Goal: Task Accomplishment & Management: Complete application form

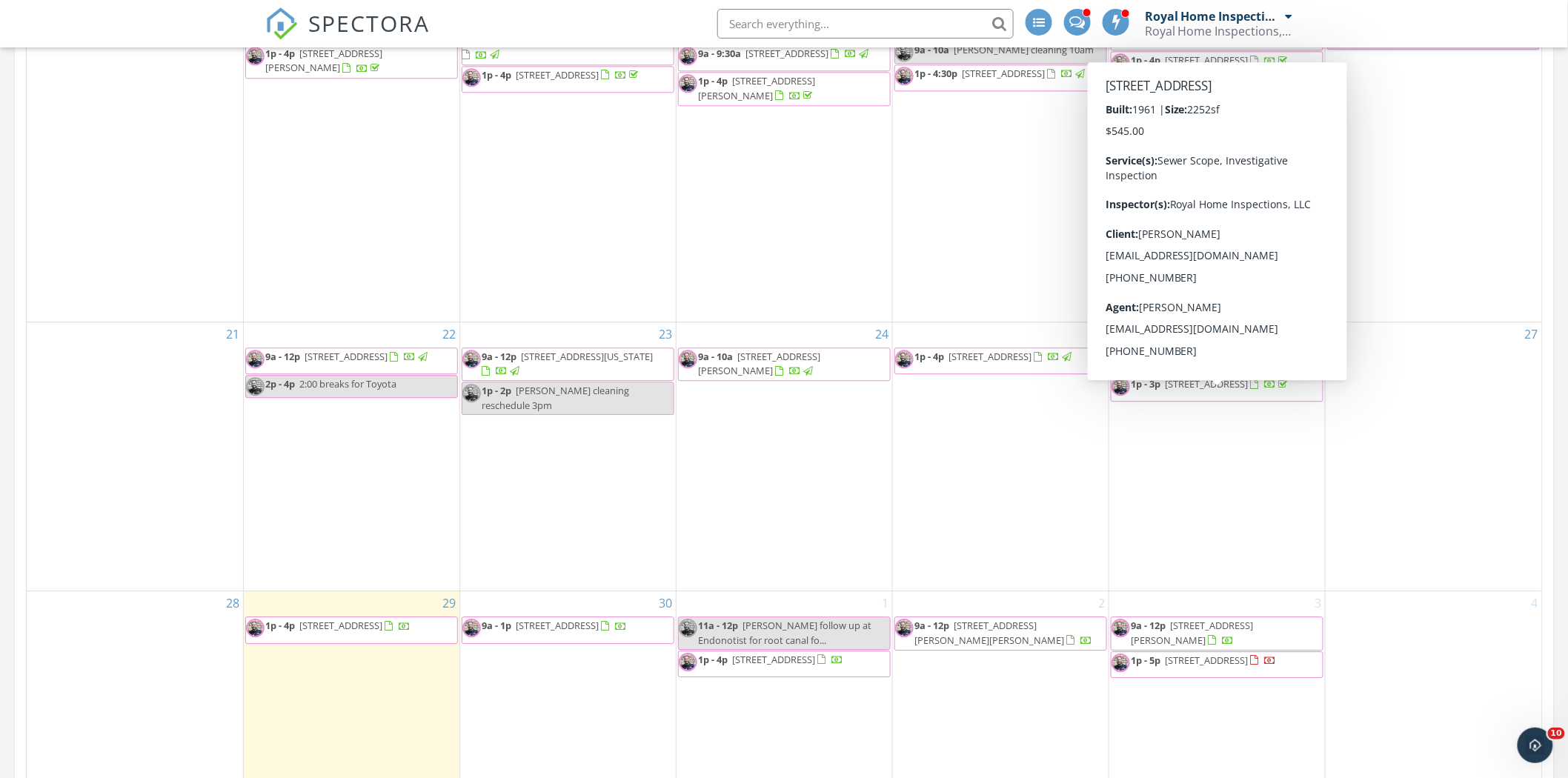
scroll to position [1481, 0]
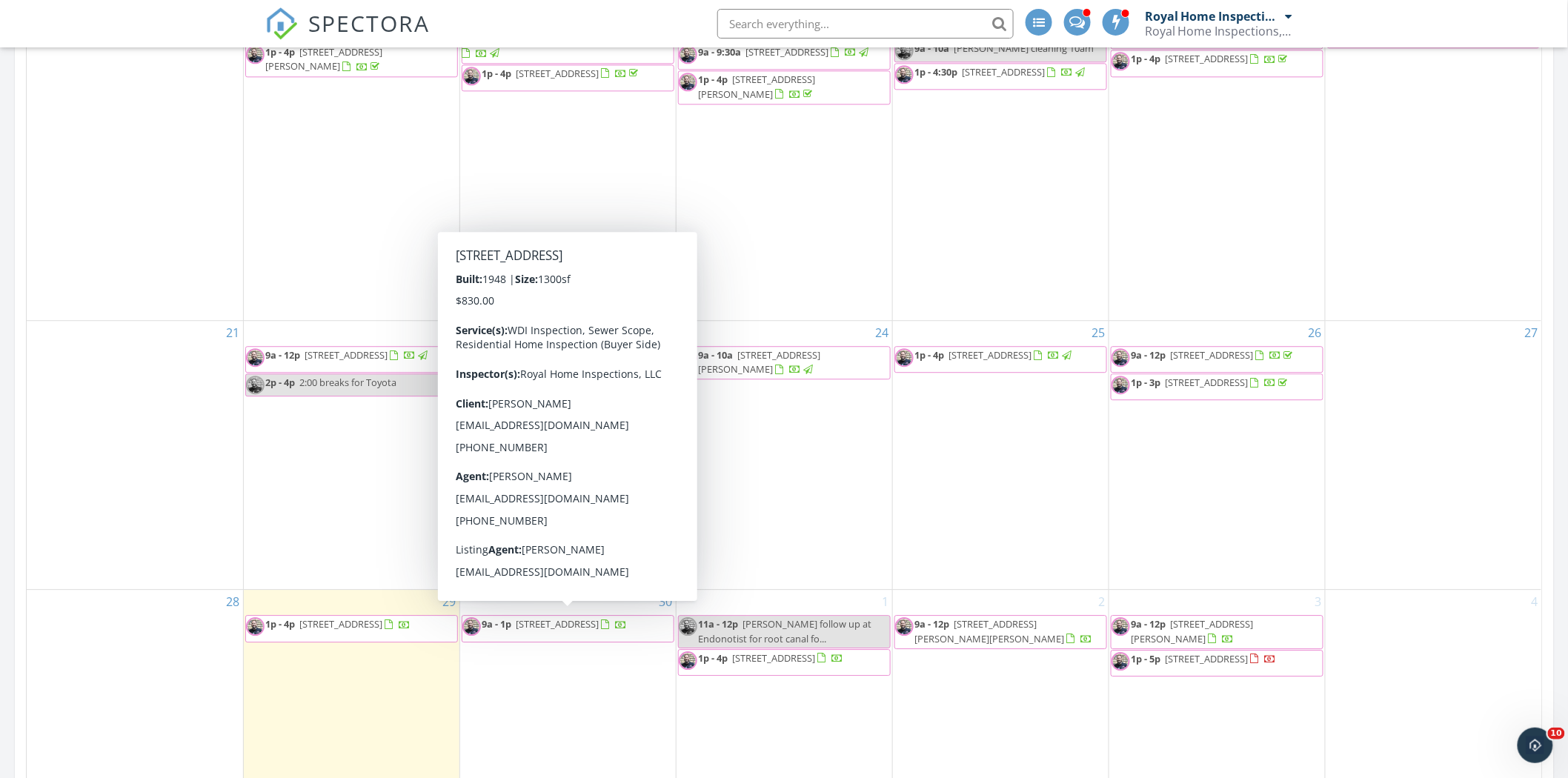
click at [627, 628] on span "9a - 1p 2124 1st Ave SE, Cedar Rapids 52402" at bounding box center [545, 627] width 165 height 22
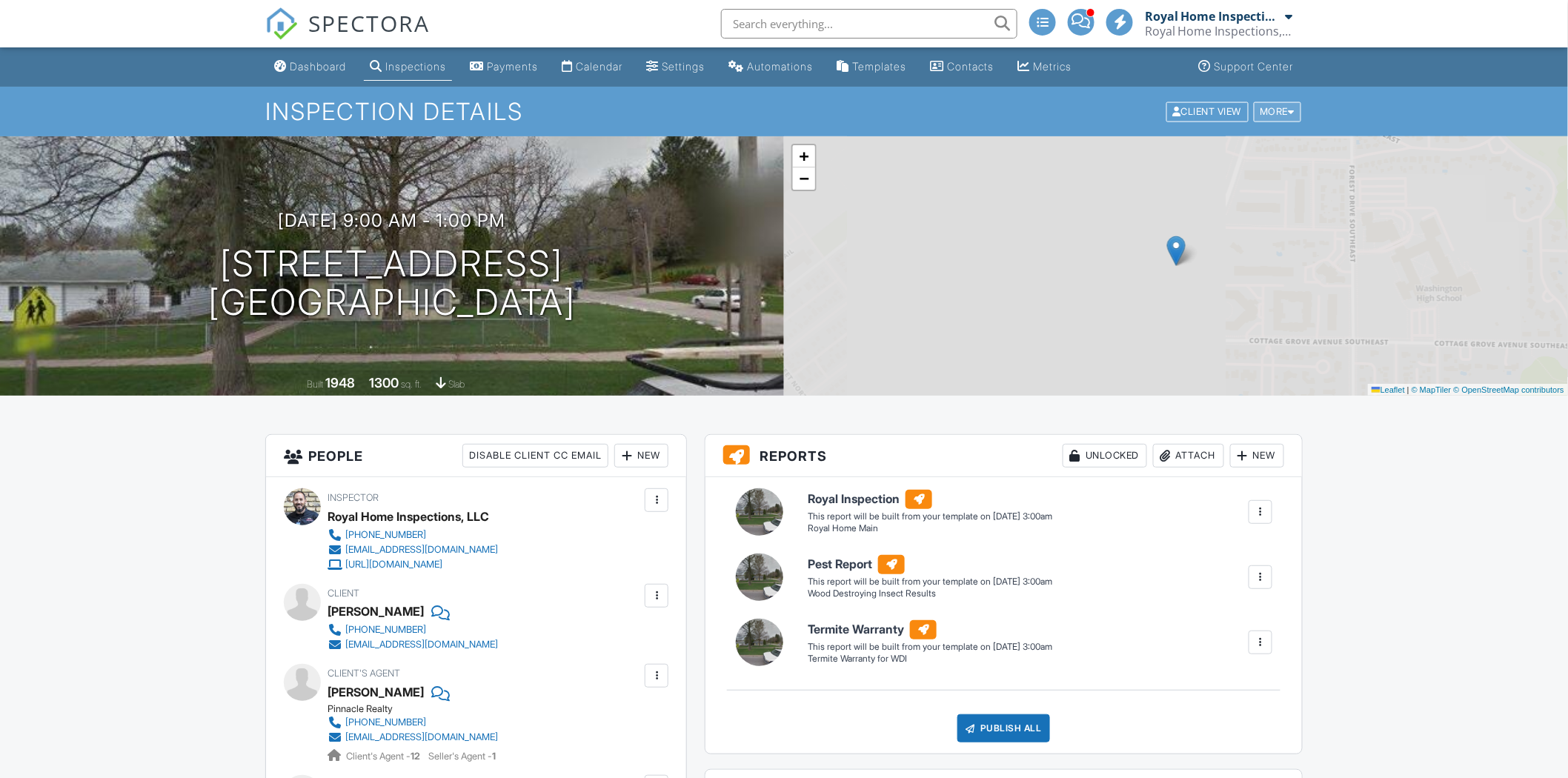
click at [1268, 110] on div "More" at bounding box center [1278, 111] width 48 height 20
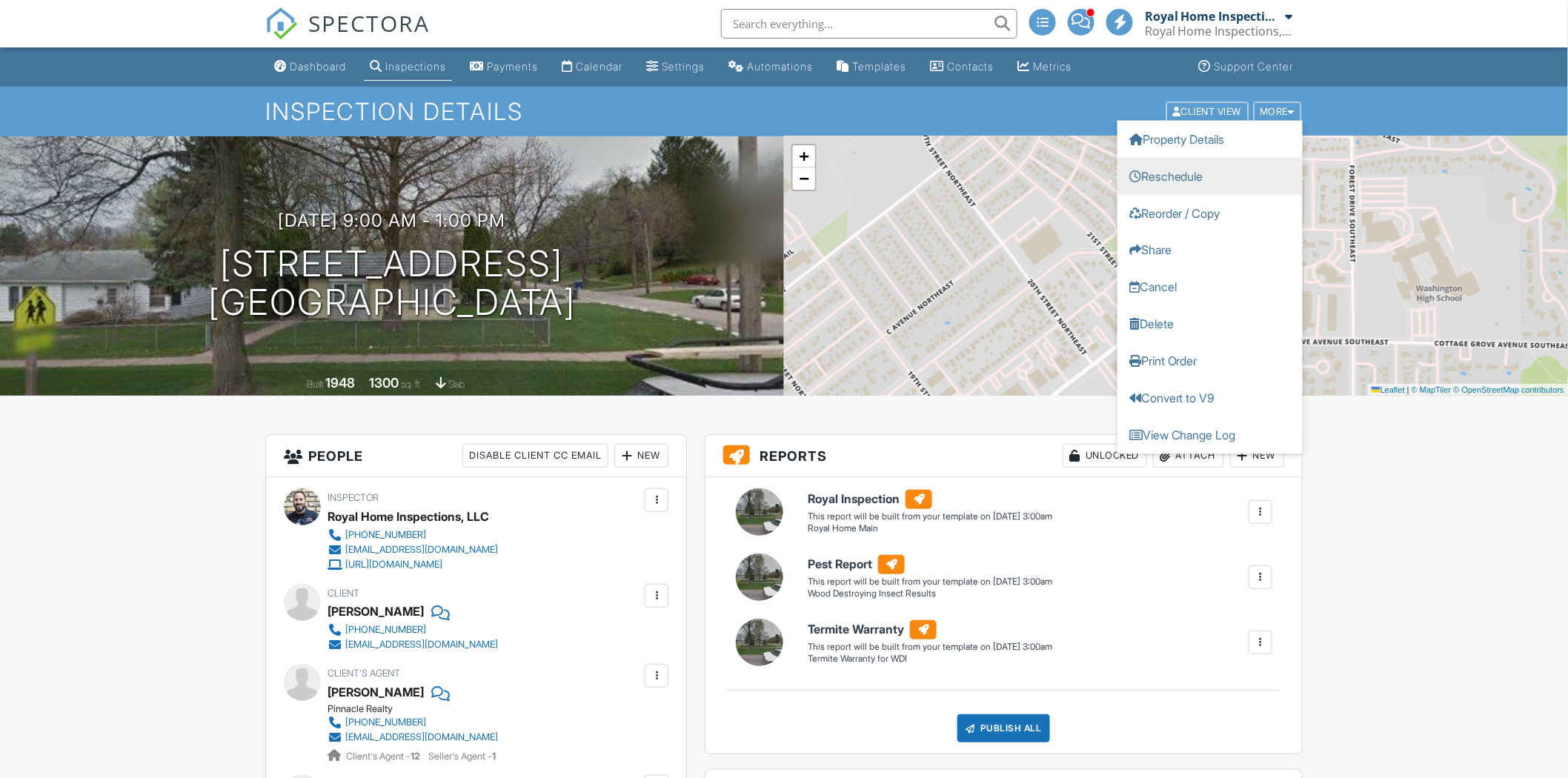
click at [1207, 175] on link "Reschedule" at bounding box center [1209, 175] width 185 height 37
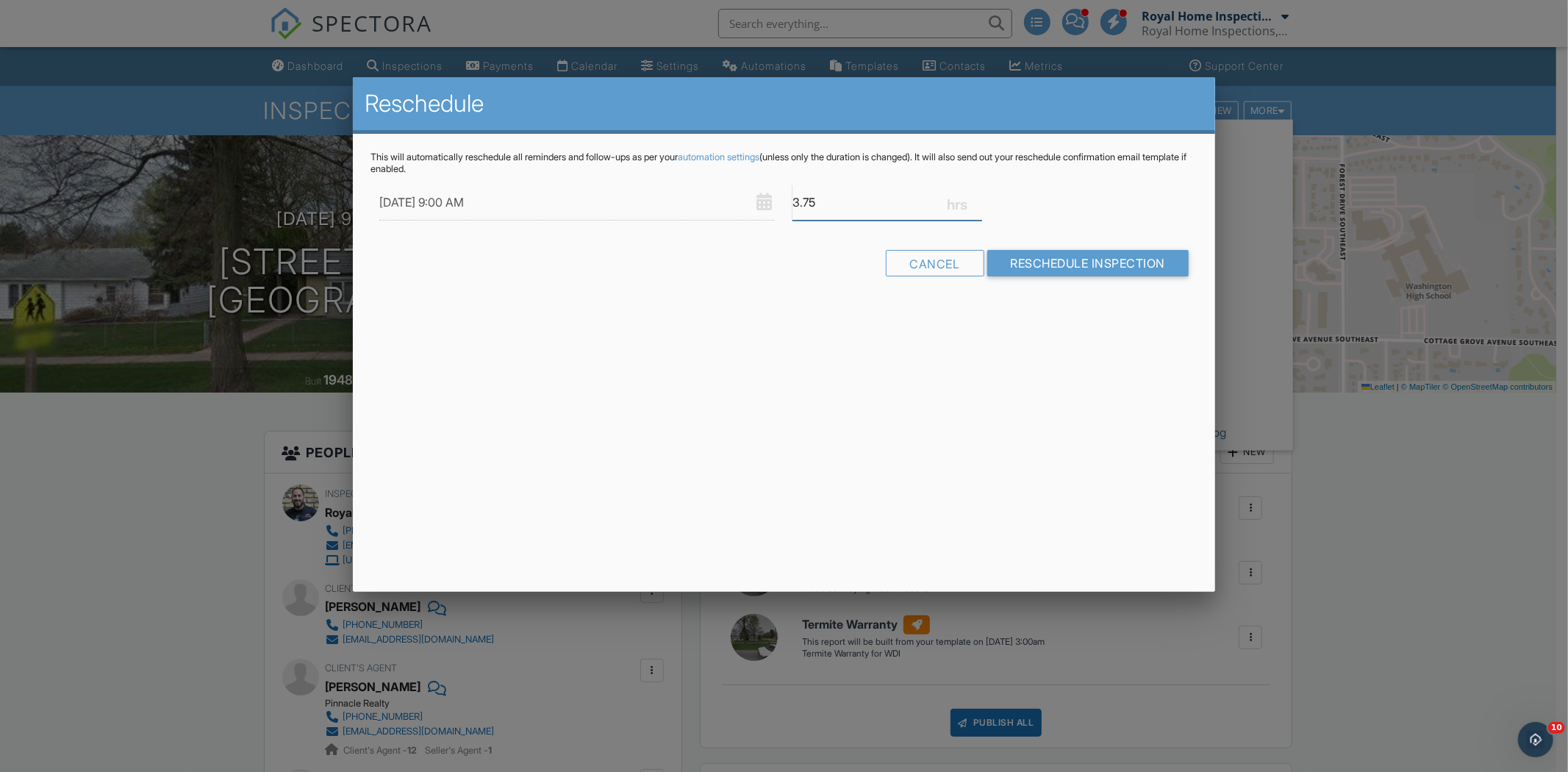
click at [973, 205] on input "3.75" at bounding box center [886, 202] width 189 height 36
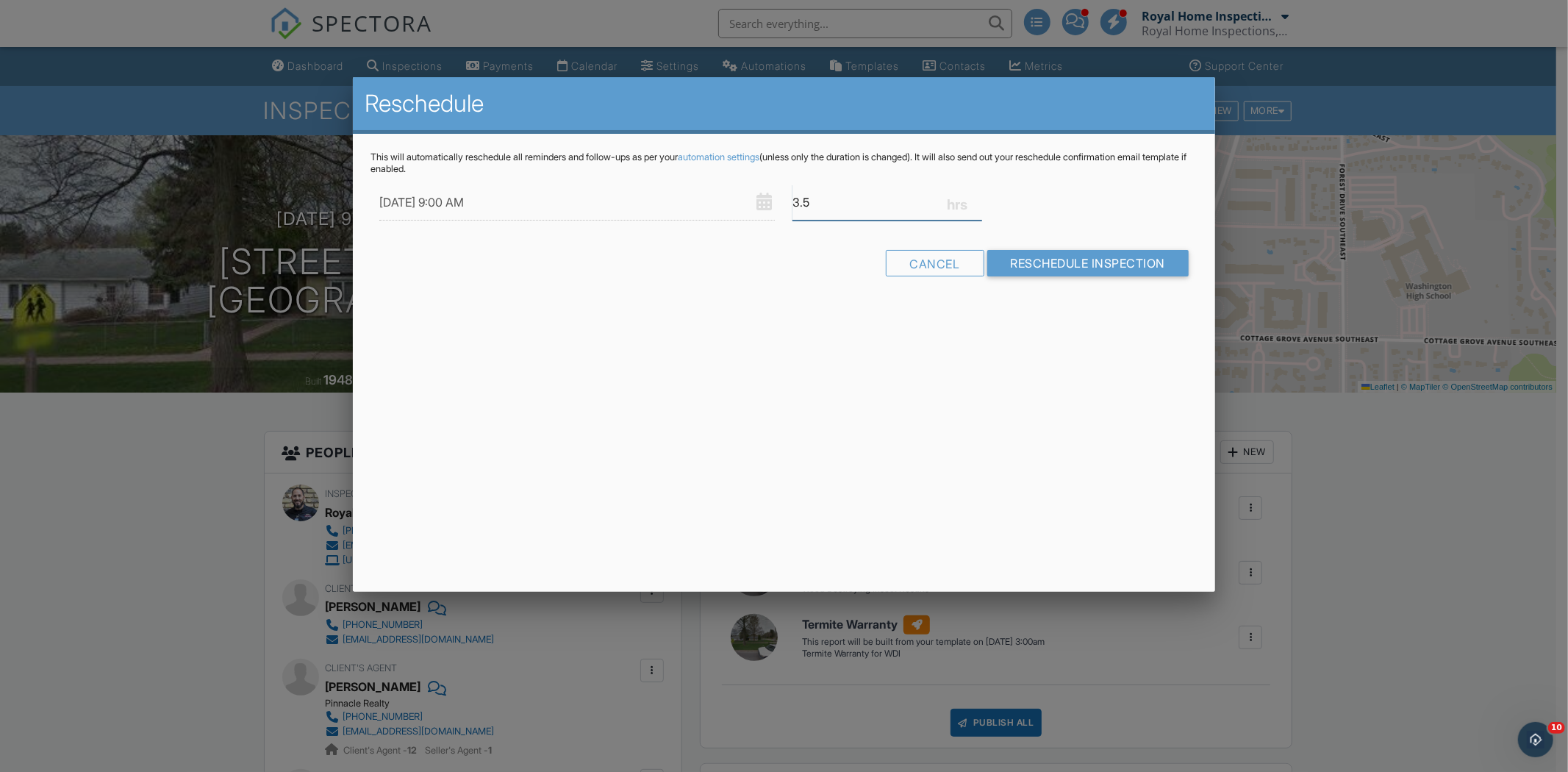
click at [973, 205] on input "3.5" at bounding box center [886, 202] width 189 height 36
click at [973, 205] on input "3.25" at bounding box center [886, 202] width 189 height 36
type input "3"
click at [973, 205] on input "3" at bounding box center [886, 202] width 189 height 36
click at [1065, 261] on input "Reschedule Inspection" at bounding box center [1088, 263] width 202 height 26
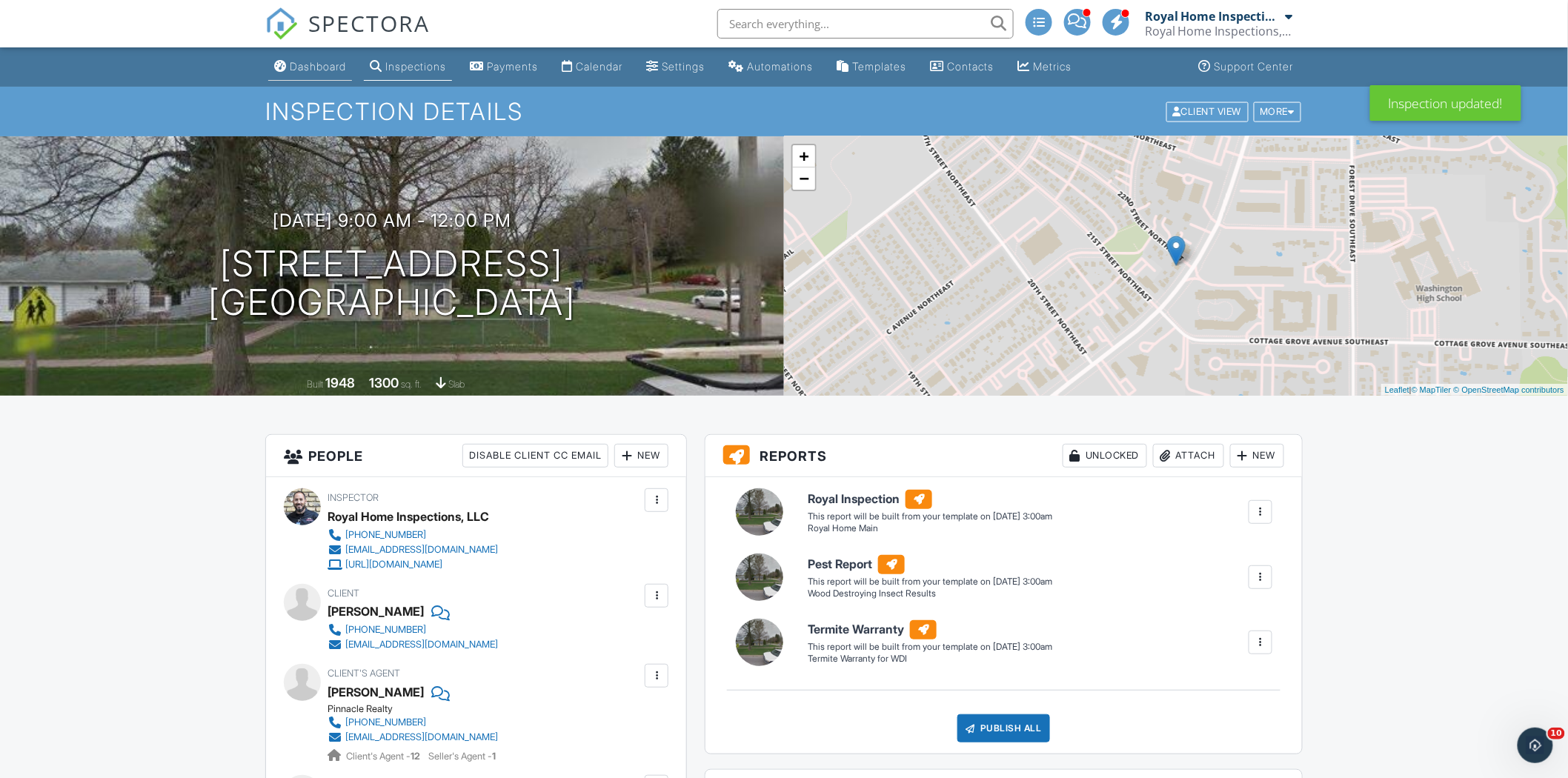
click at [334, 78] on link "Dashboard" at bounding box center [310, 67] width 83 height 27
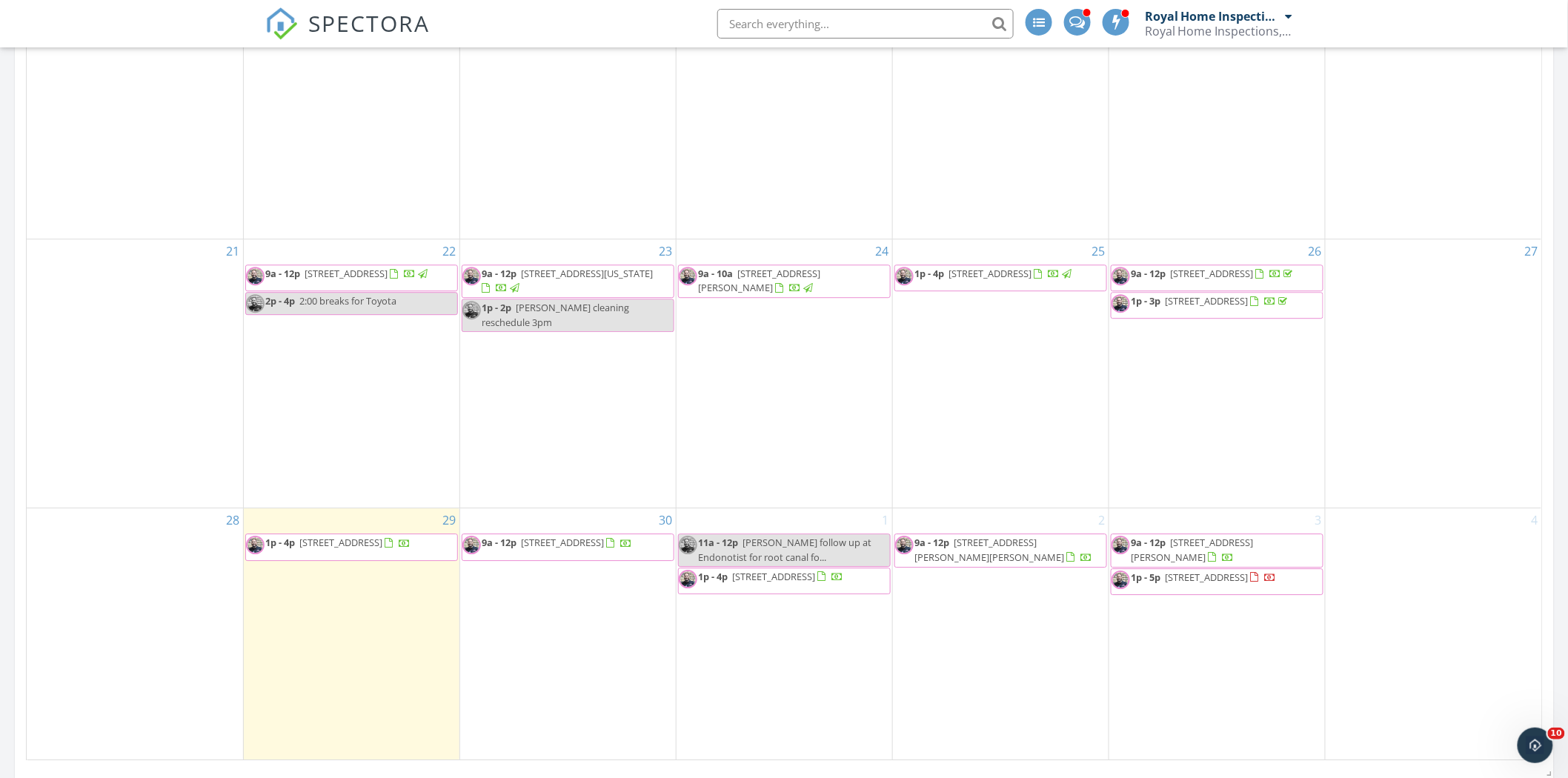
scroll to position [1564, 0]
click at [1267, 578] on span "1p - 5p 202 E Preston St, Stanwood 52337" at bounding box center [1194, 580] width 165 height 22
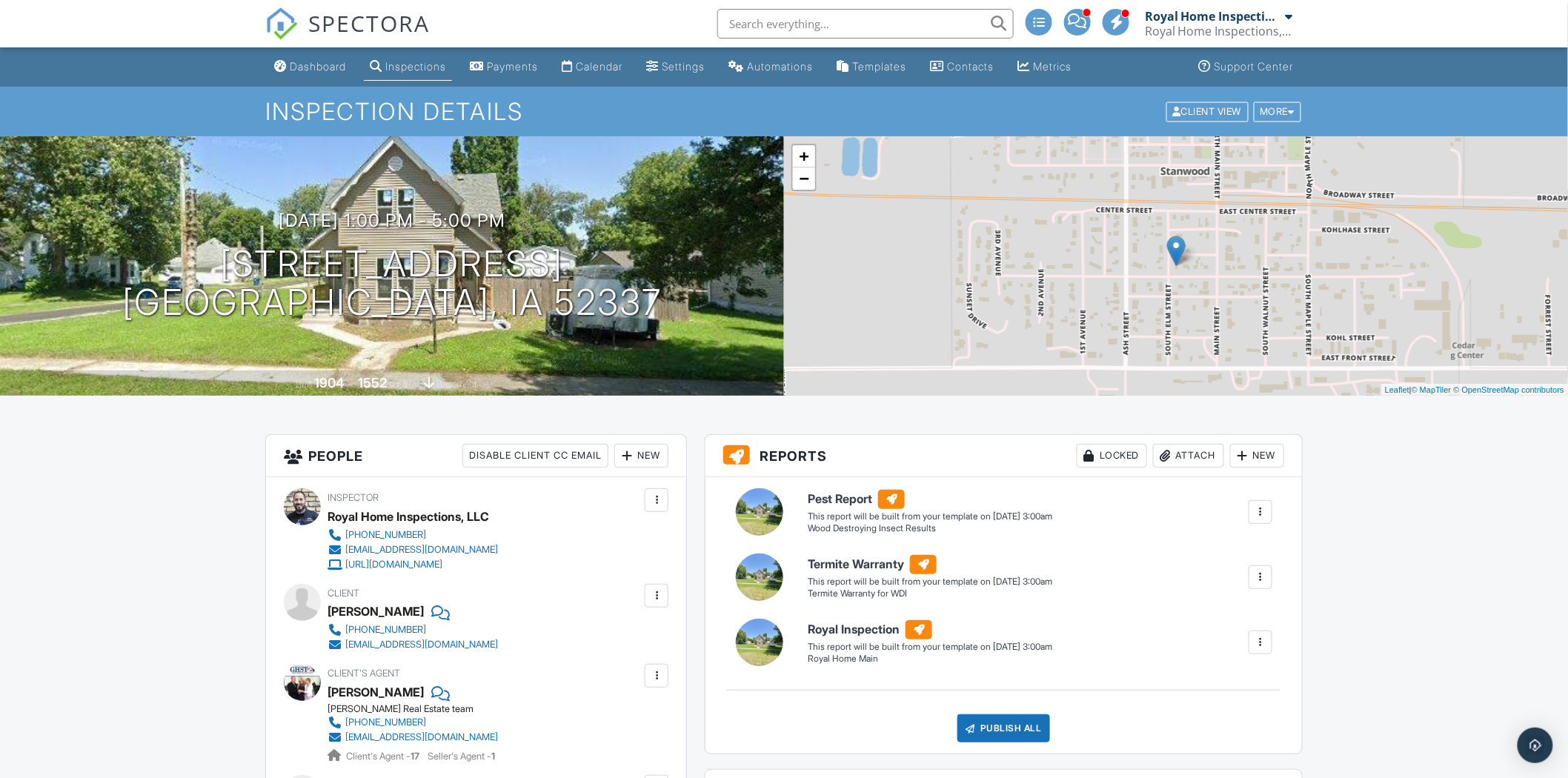
click at [340, 74] on link "Dashboard" at bounding box center [310, 67] width 83 height 27
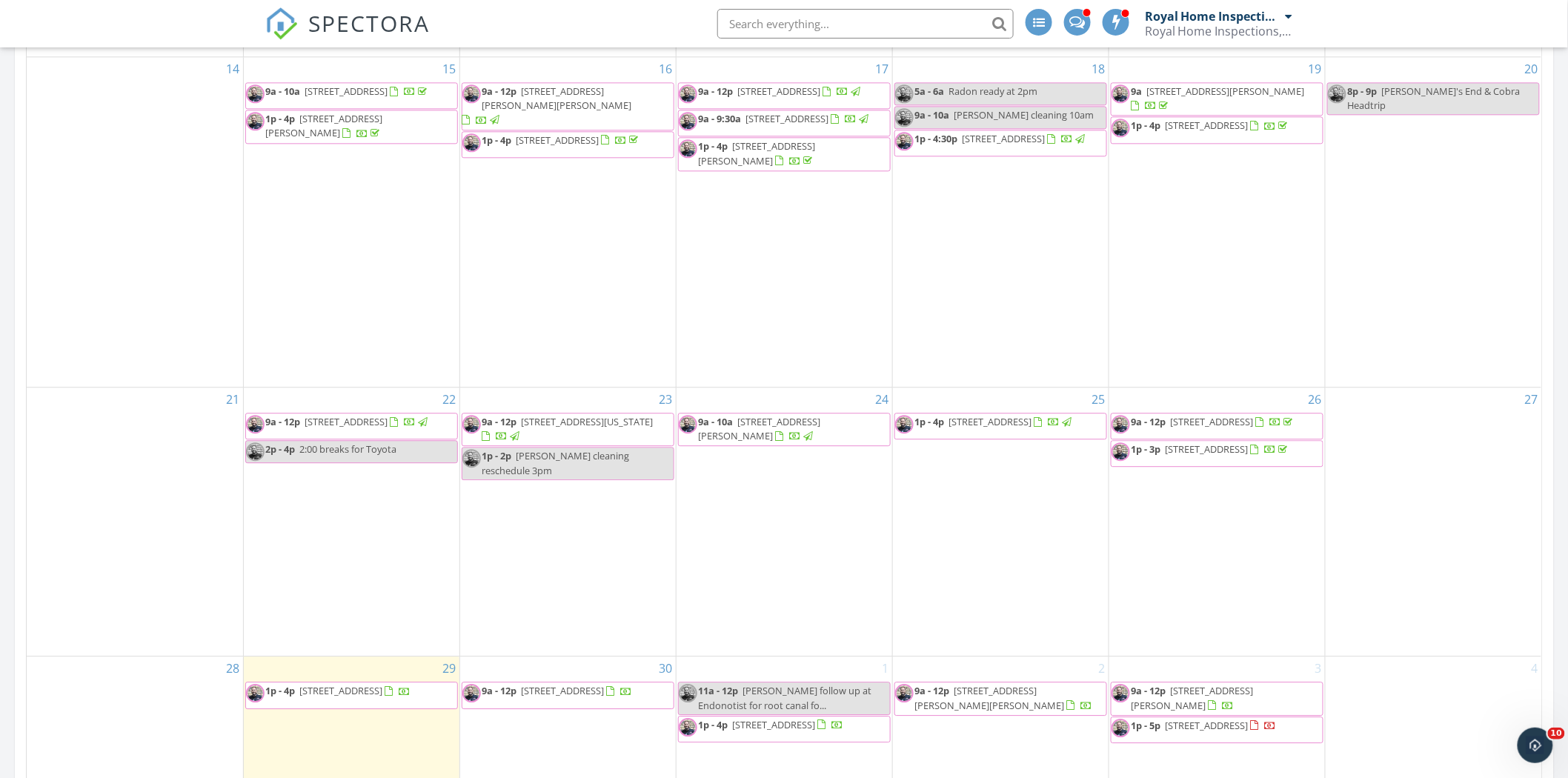
scroll to position [1680, 0]
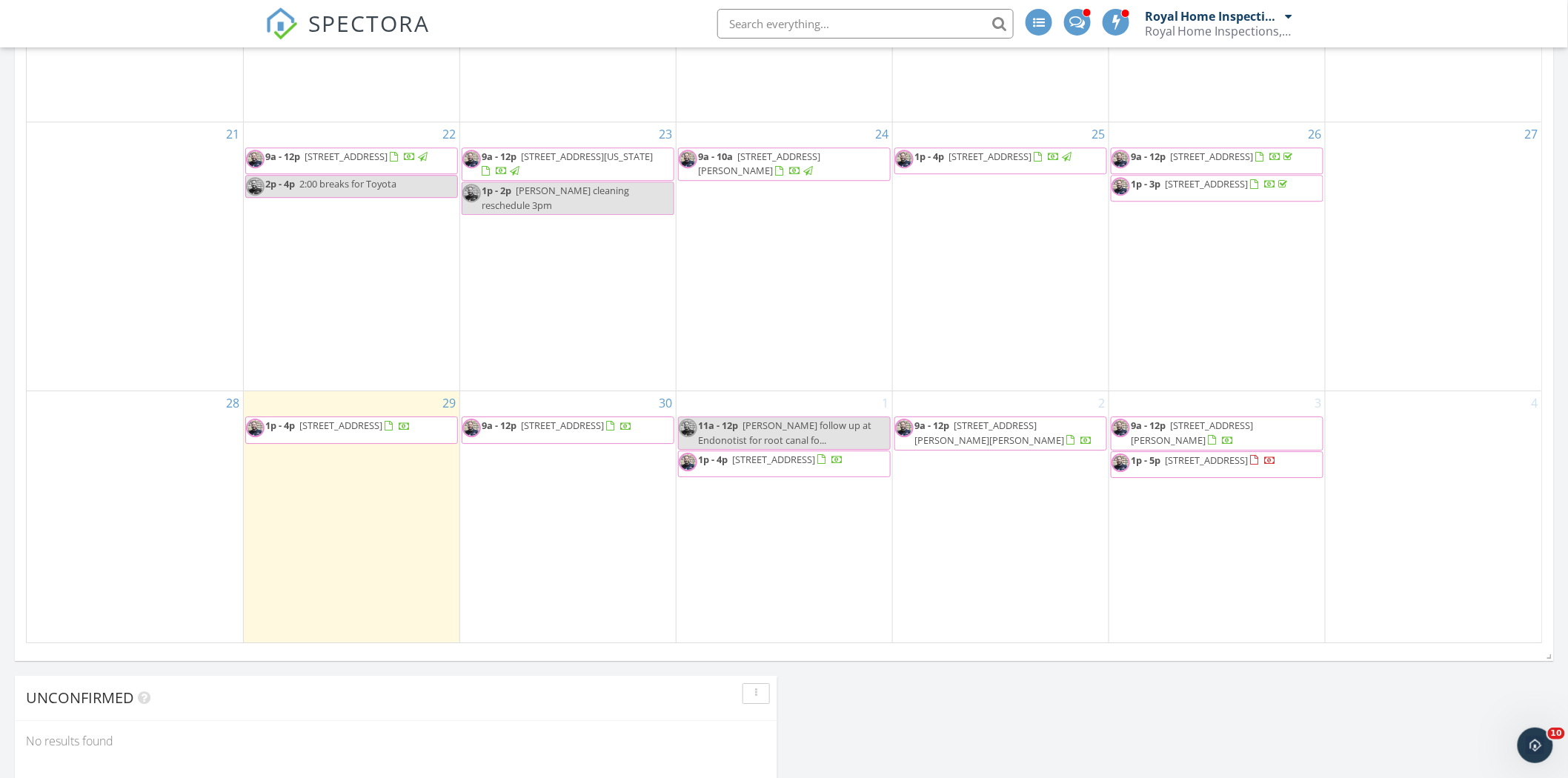
drag, startPoint x: 674, startPoint y: 426, endPoint x: 601, endPoint y: 440, distance: 74.3
click at [601, 440] on span "9a - 12p [STREET_ADDRESS]" at bounding box center [548, 429] width 170 height 22
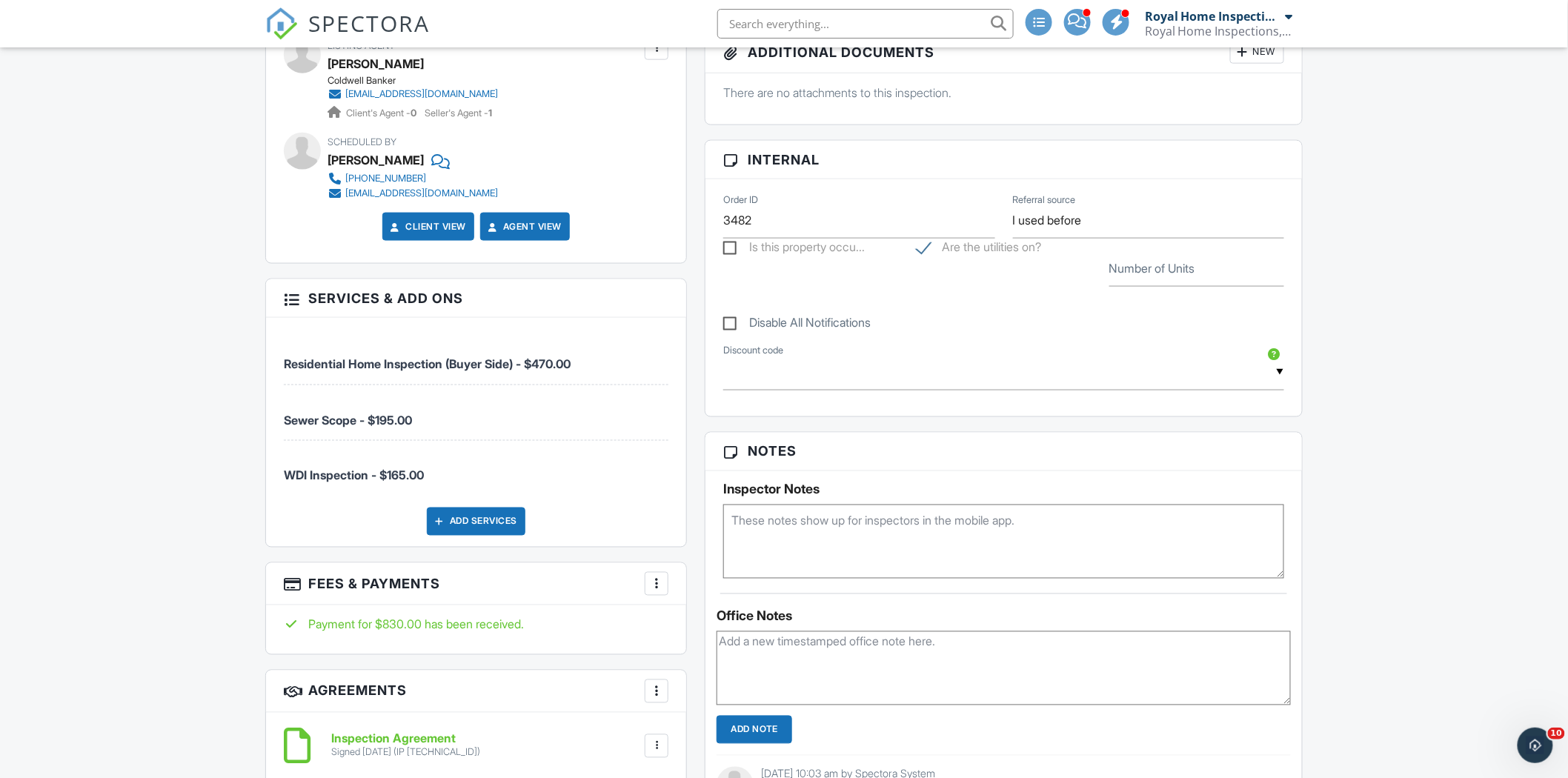
scroll to position [740, 0]
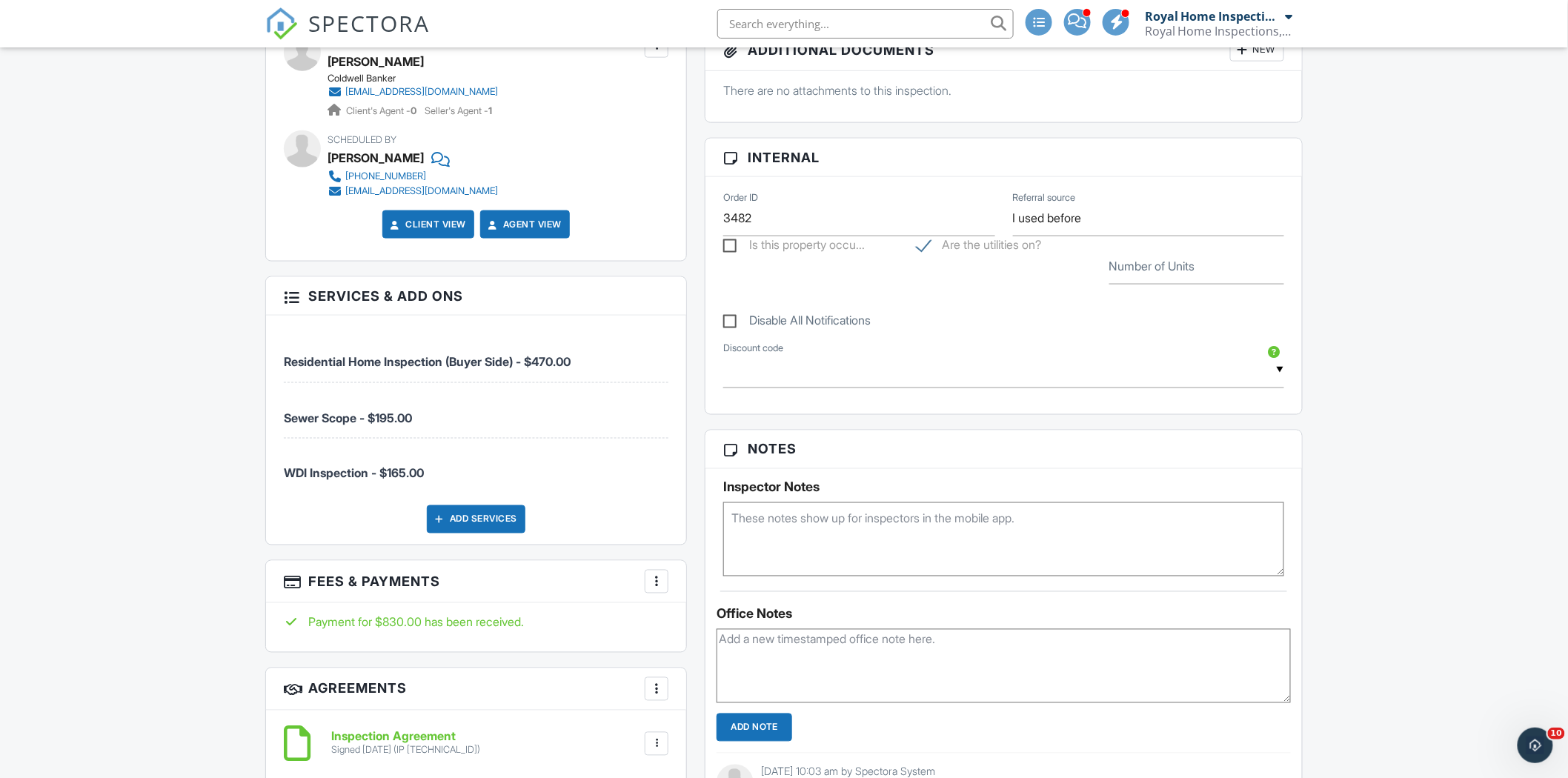
click at [928, 526] on textarea at bounding box center [1003, 539] width 561 height 74
type textarea "Roto window 8-11AM"
click at [959, 462] on h3 "Notes" at bounding box center [1004, 450] width 597 height 39
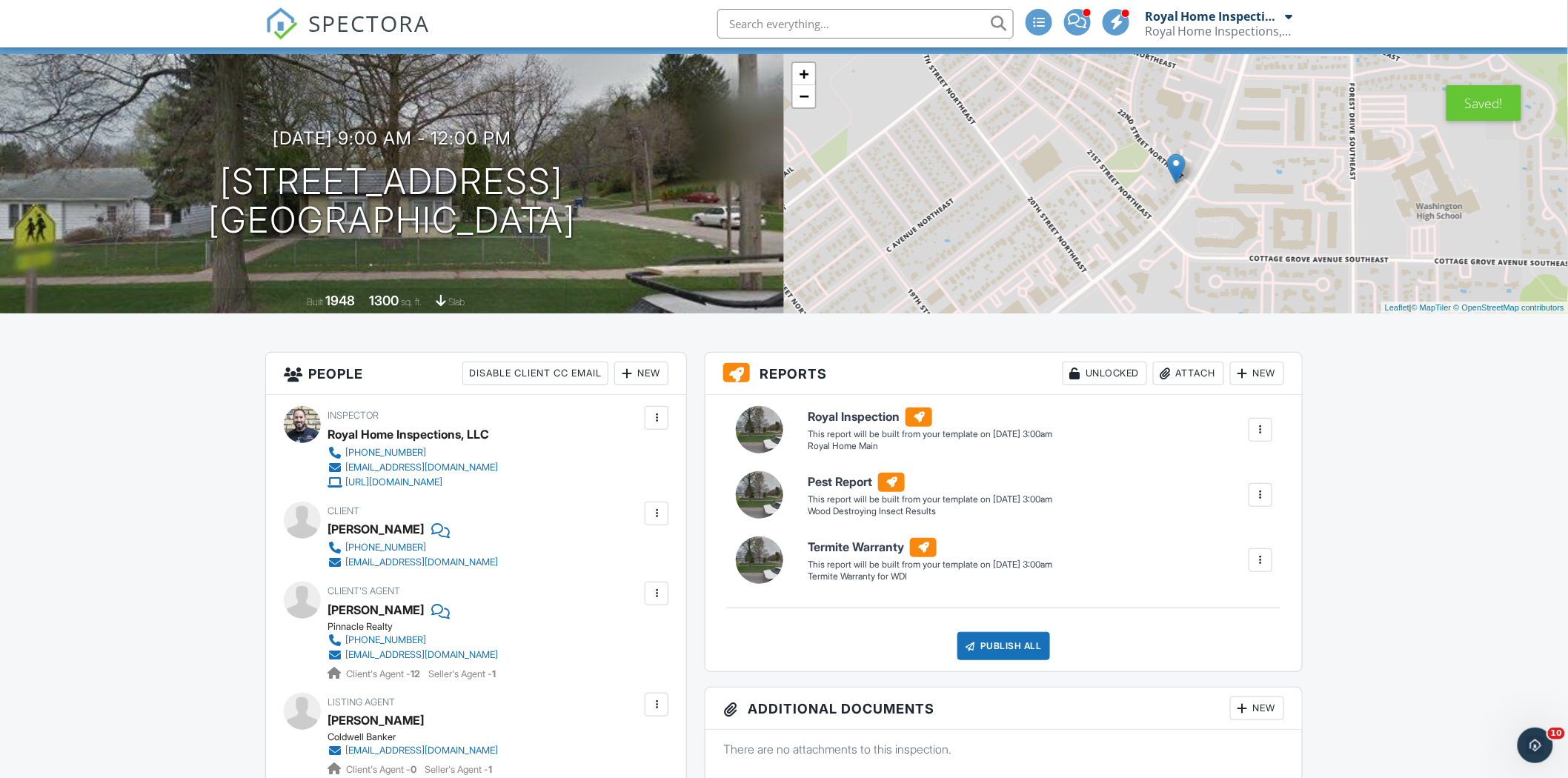
scroll to position [0, 0]
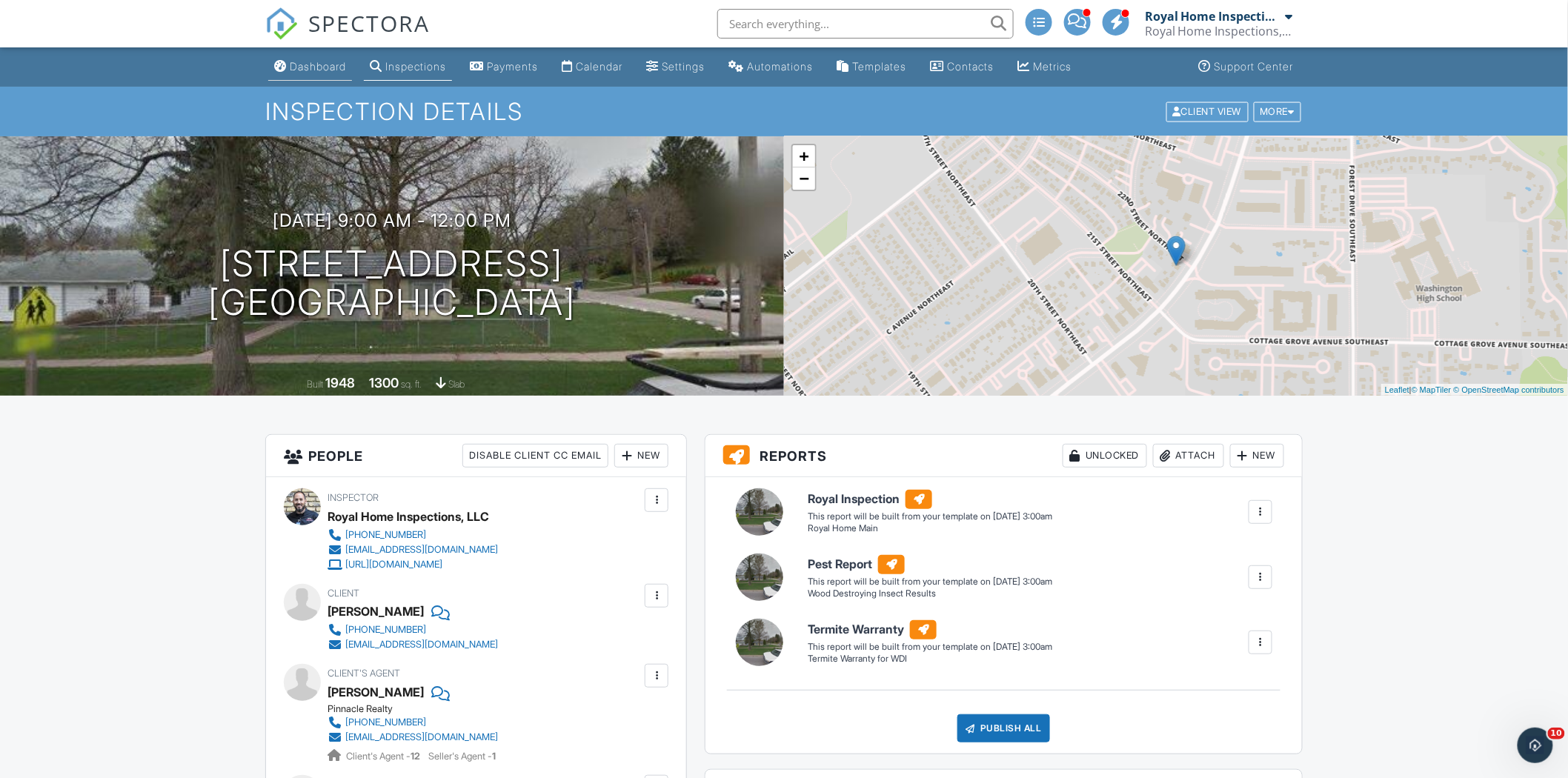
click at [314, 67] on div "Dashboard" at bounding box center [318, 66] width 56 height 12
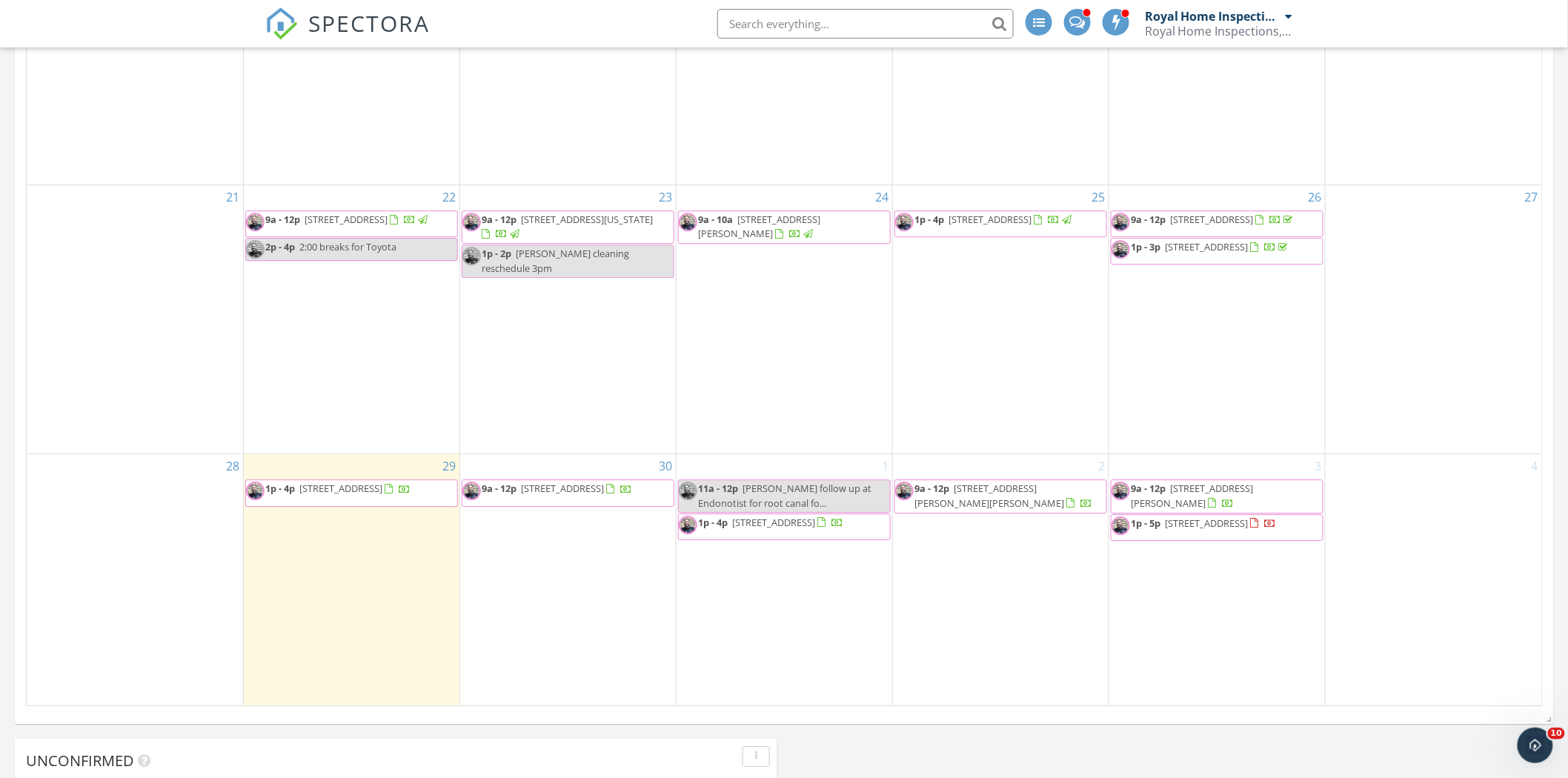
scroll to position [1645, 0]
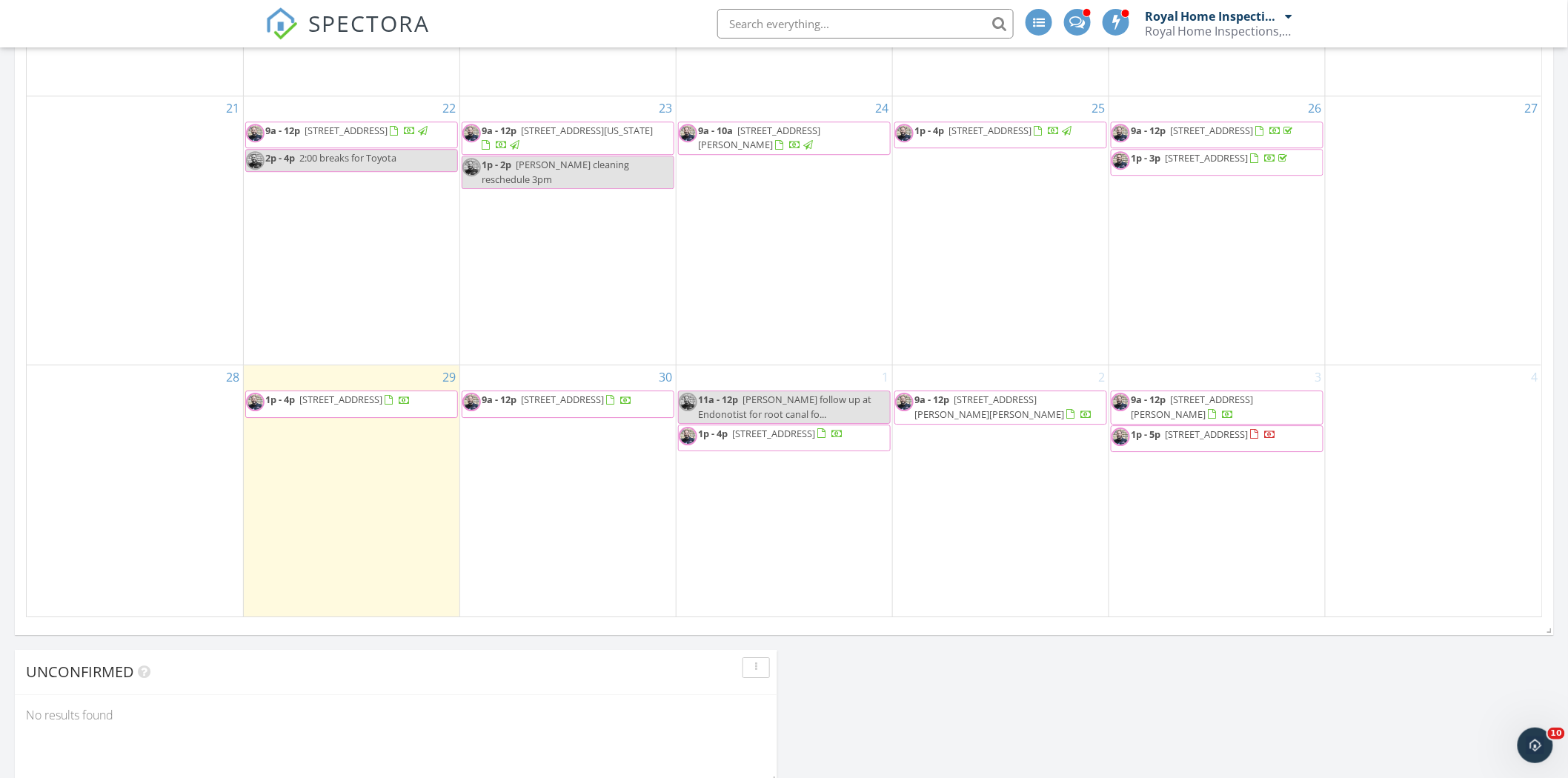
scroll to position [1735, 0]
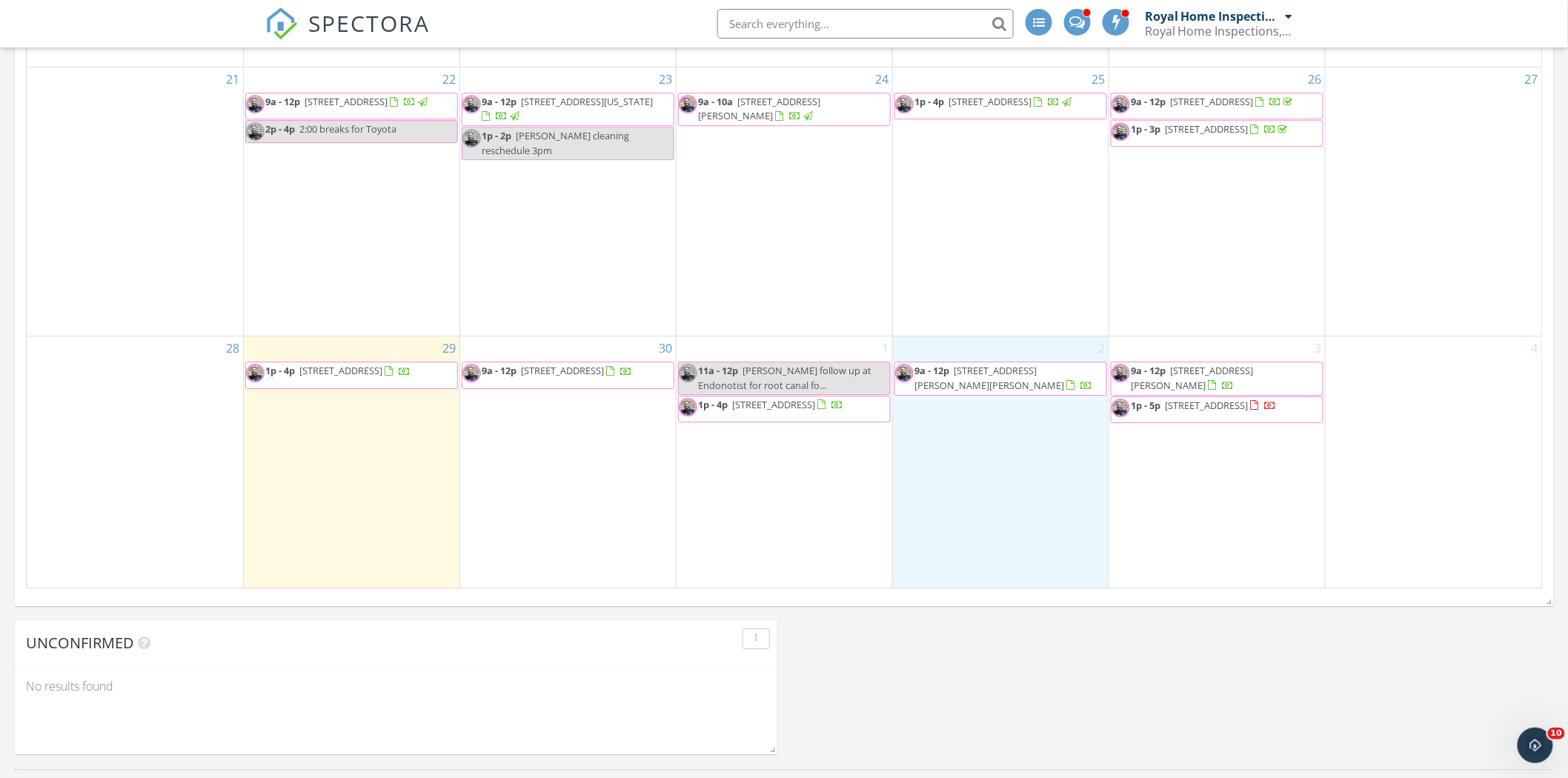
click at [993, 415] on div "2 9a - 12p [STREET_ADDRESS][PERSON_NAME][PERSON_NAME]" at bounding box center [1001, 460] width 216 height 250
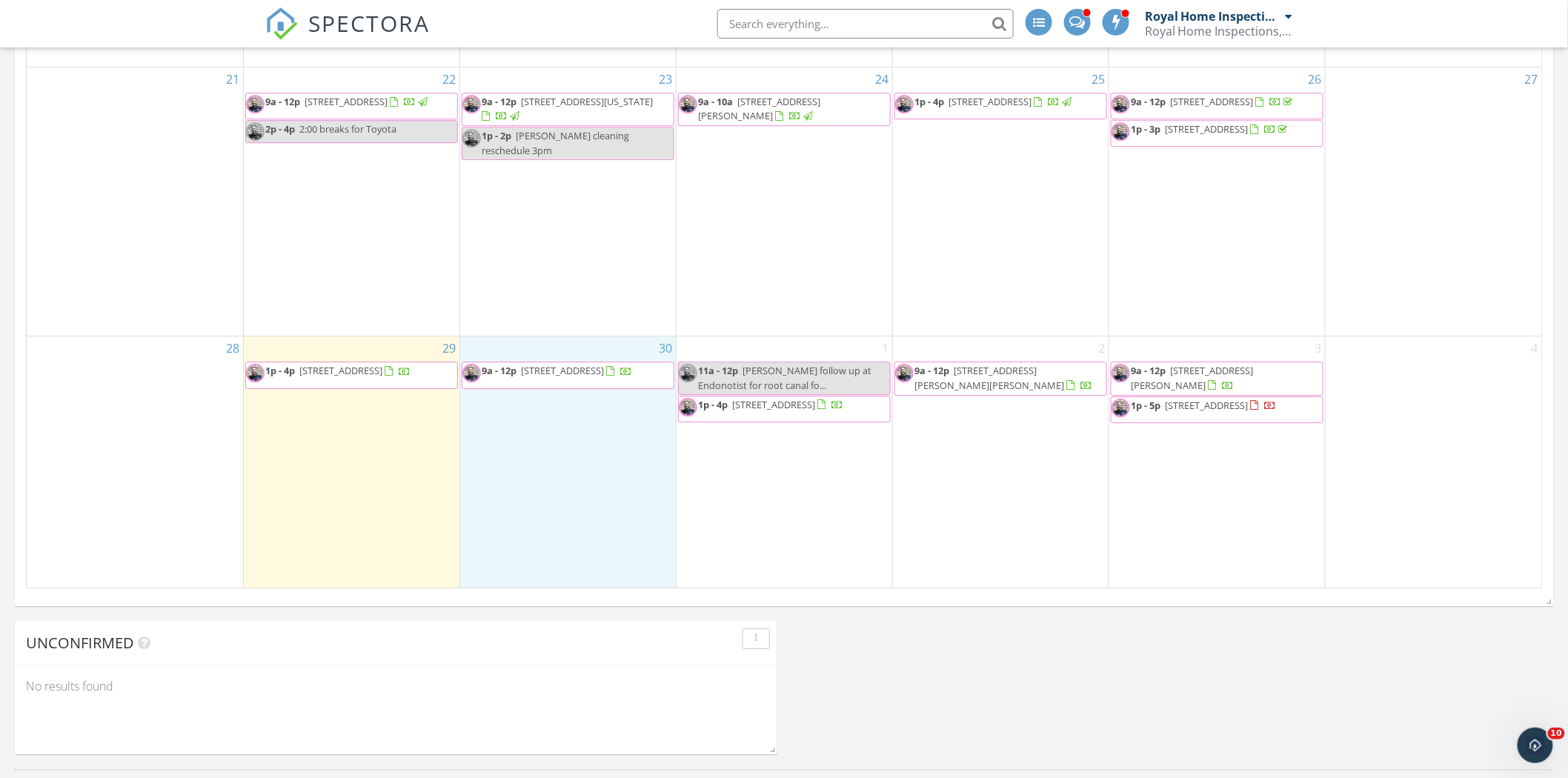
click at [588, 419] on div "30 9a - 12p [STREET_ADDRESS]" at bounding box center [568, 460] width 216 height 250
click at [593, 386] on link "Inspection" at bounding box center [565, 383] width 76 height 24
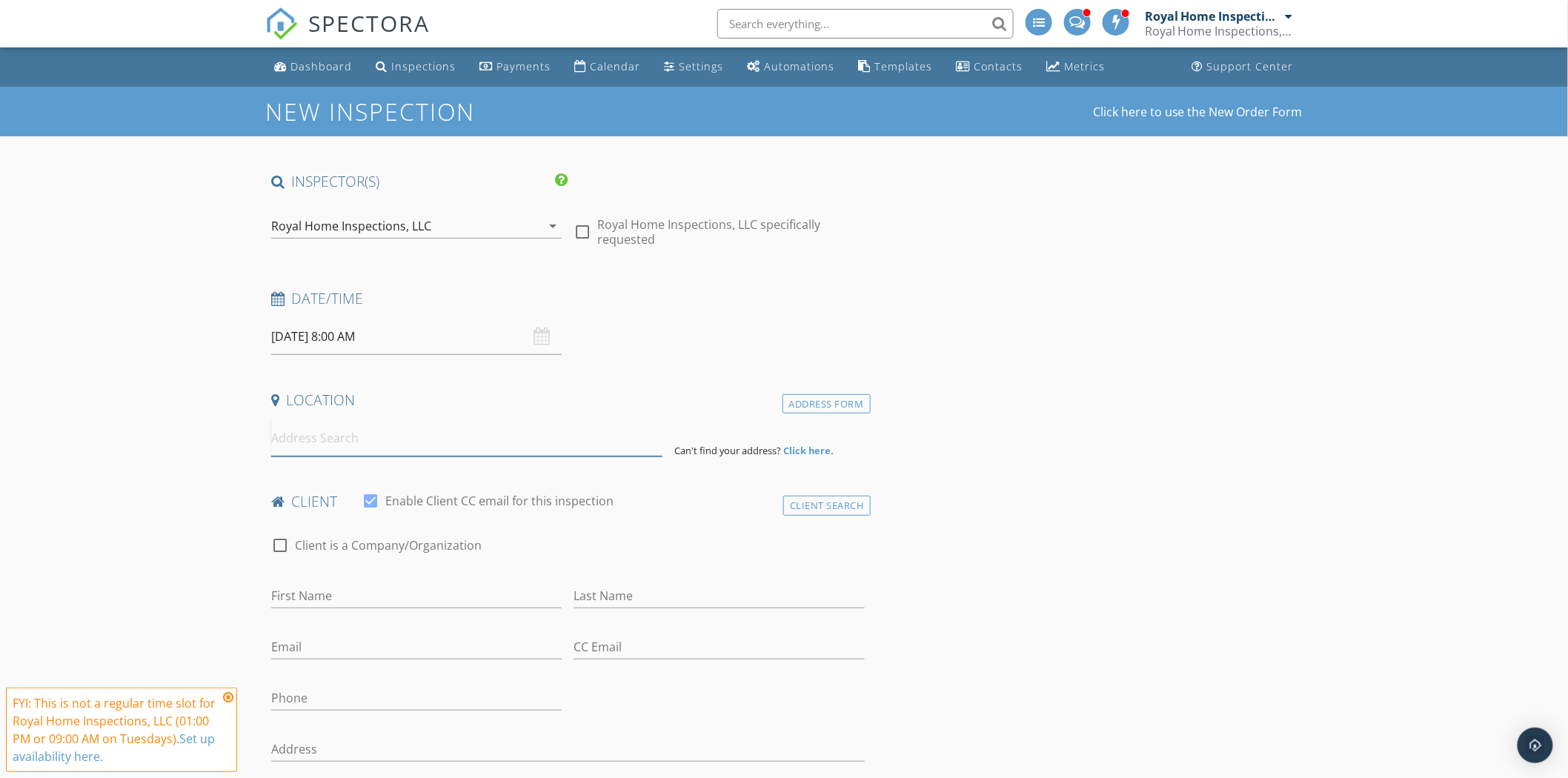
click at [450, 446] on input at bounding box center [467, 438] width 391 height 36
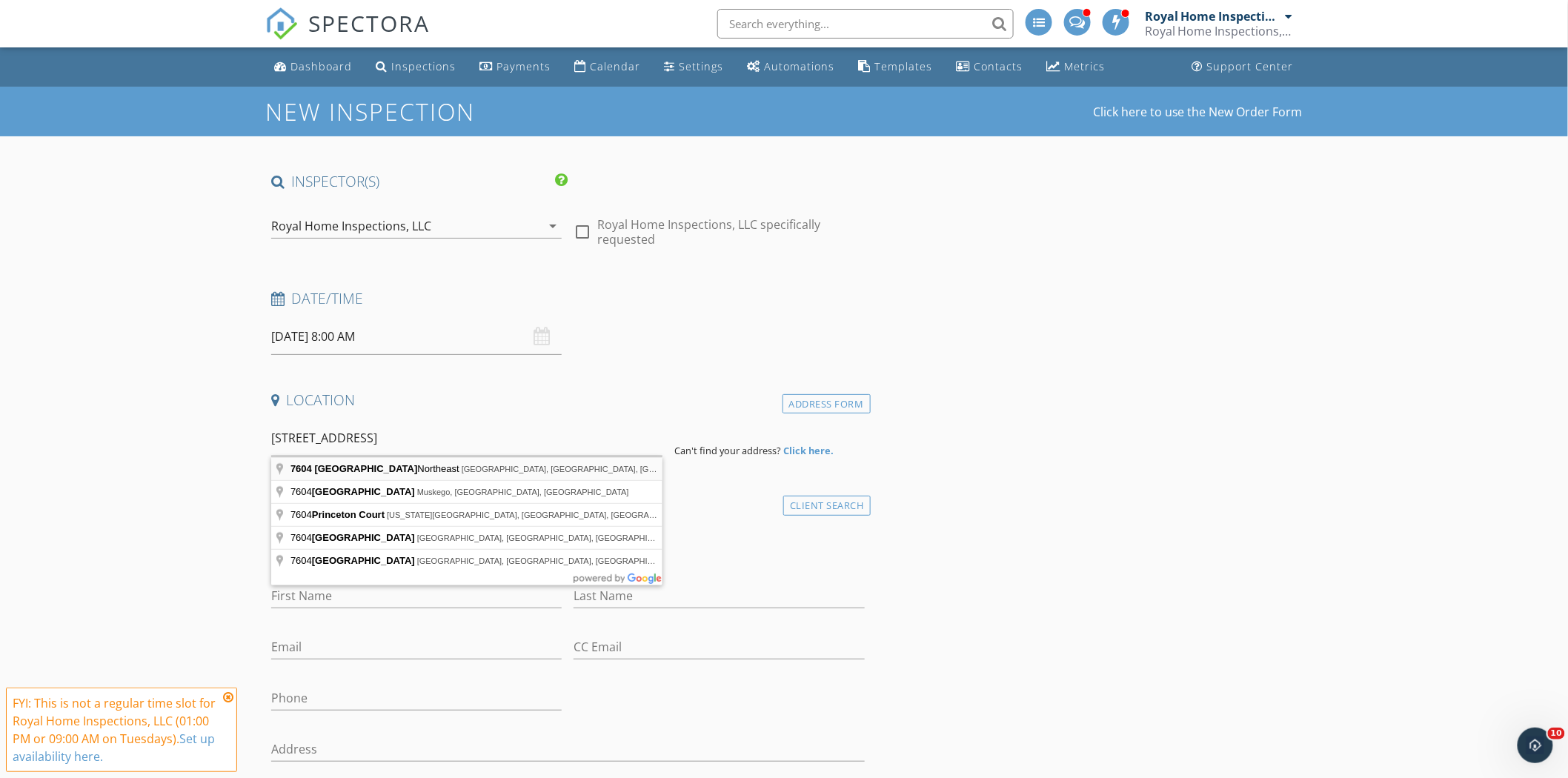
type input "[STREET_ADDRESS]"
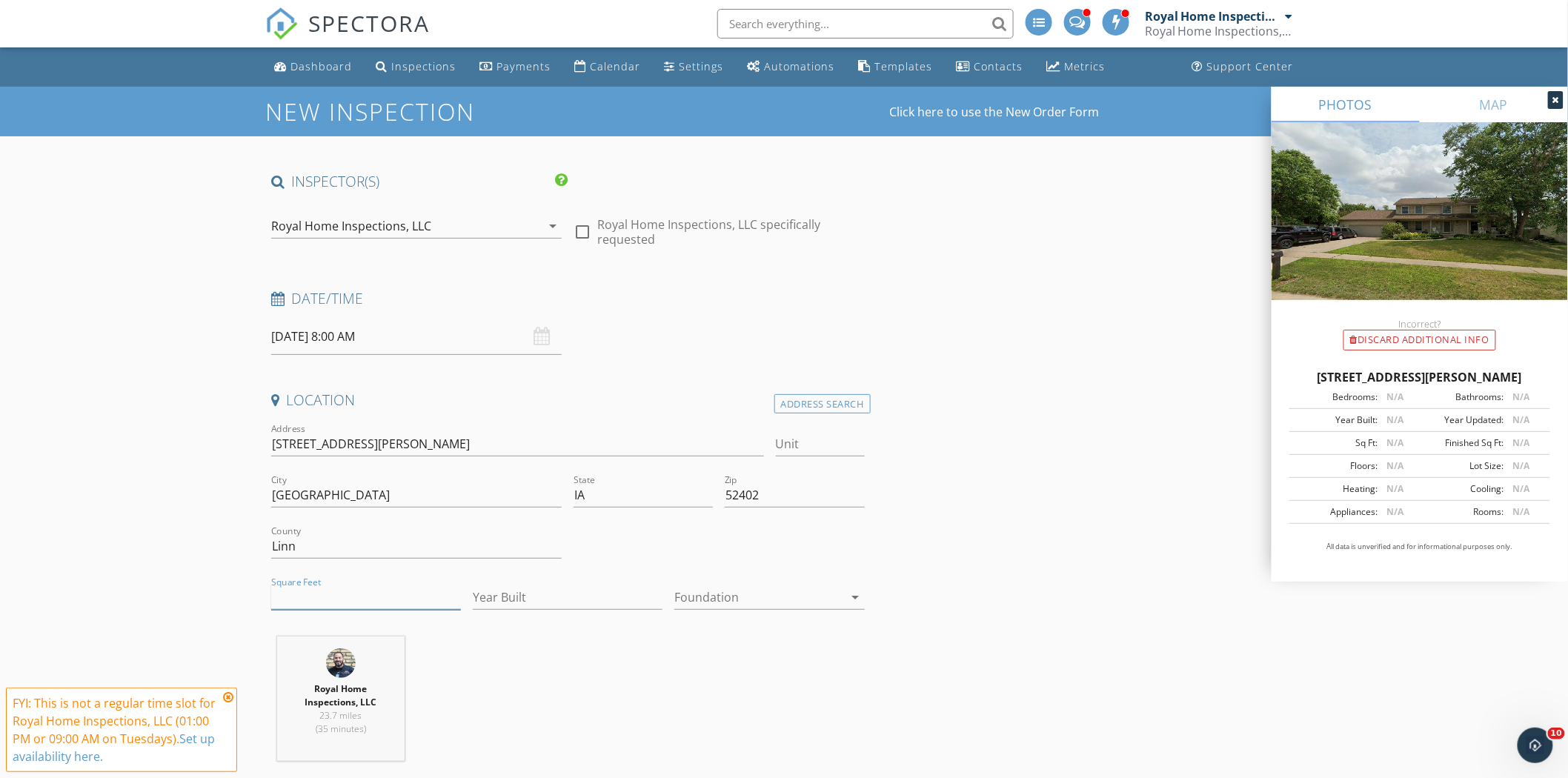
click at [346, 597] on input "Square Feet" at bounding box center [366, 597] width 190 height 25
drag, startPoint x: 1446, startPoint y: 393, endPoint x: 1299, endPoint y: 379, distance: 147.7
click at [1299, 379] on div "[STREET_ADDRESS][PERSON_NAME]" at bounding box center [1419, 377] width 261 height 18
copy div "[STREET_ADDRESS][PERSON_NAME]"
click at [342, 598] on input "Square Feet" at bounding box center [366, 597] width 190 height 25
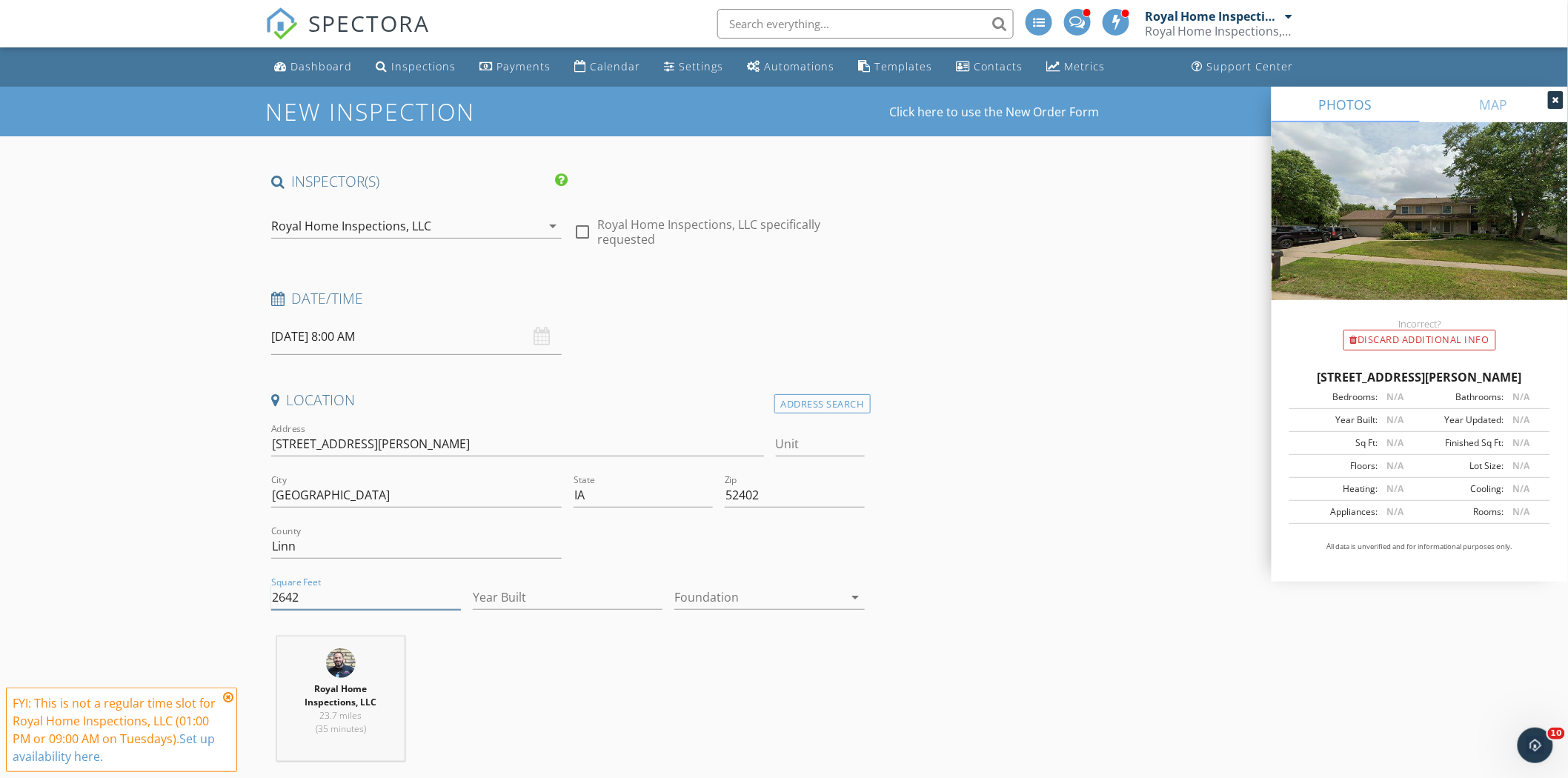
type input "2642"
click at [544, 603] on input "Year Built" at bounding box center [568, 597] width 190 height 25
type input "1995"
click at [717, 688] on div "Royal Home Inspections, LLC 23.7 miles (35 minutes)" at bounding box center [568, 703] width 605 height 136
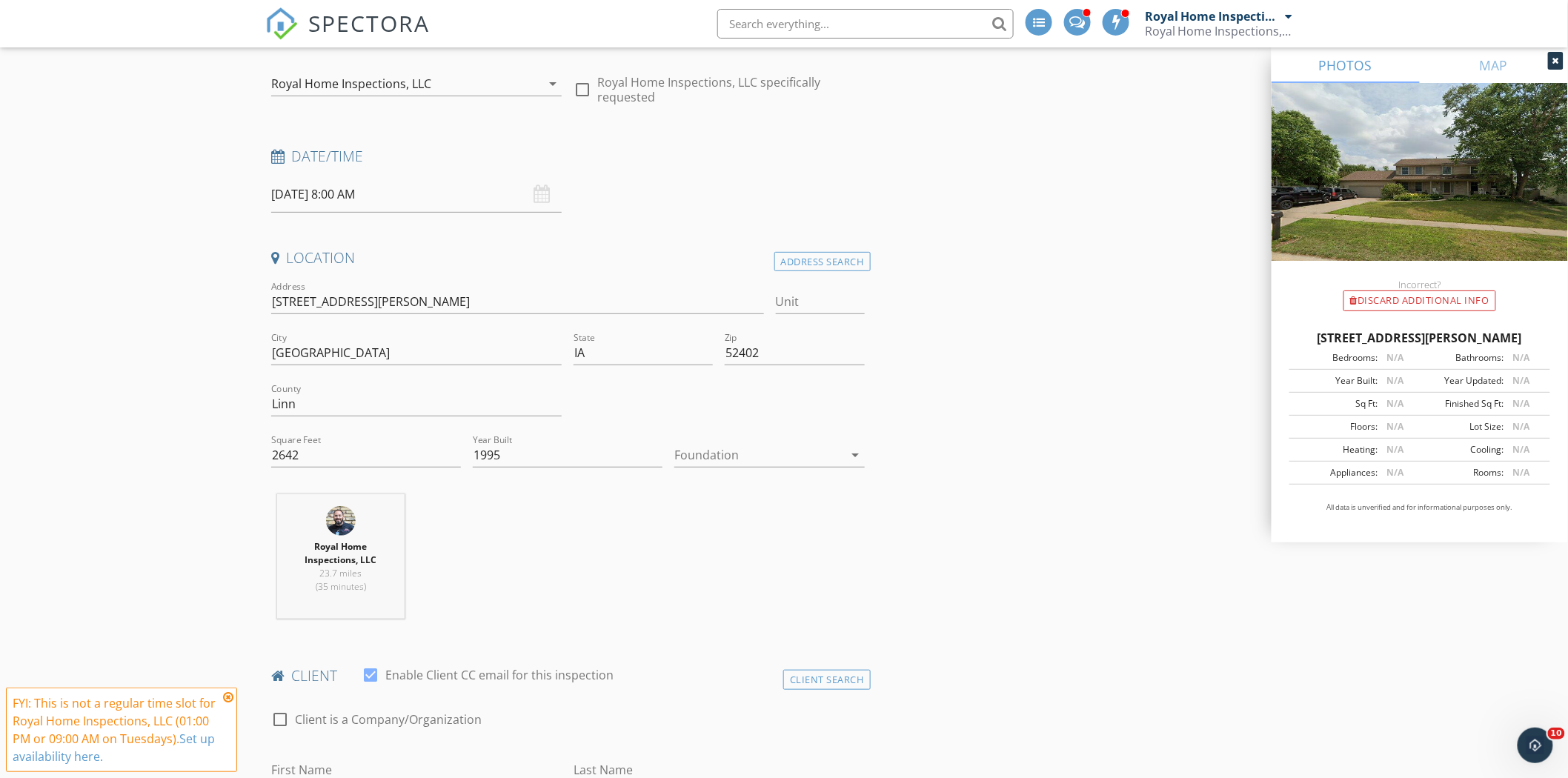
scroll to position [329, 0]
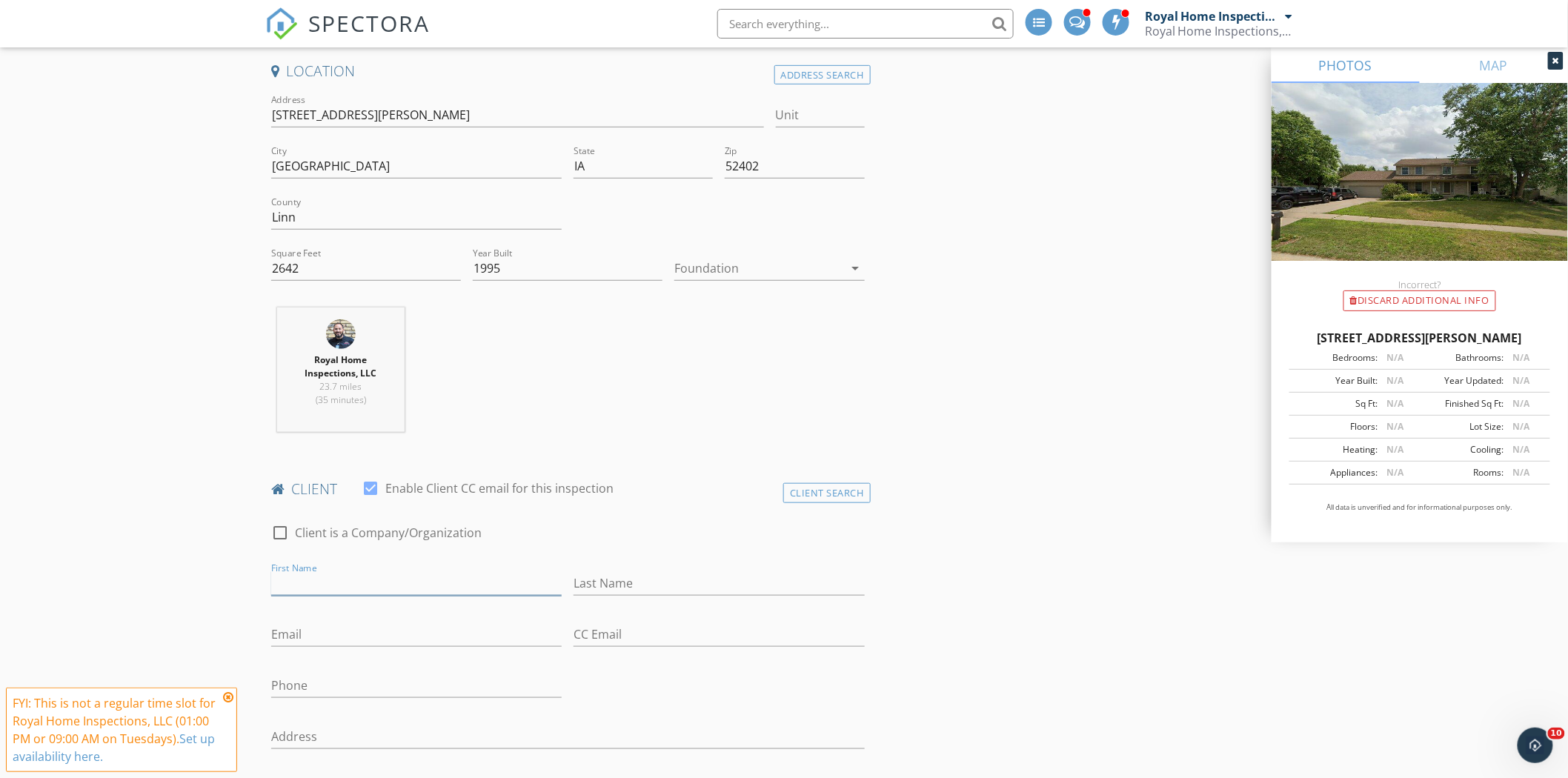
click at [341, 586] on input "First Name" at bounding box center [416, 583] width 290 height 25
type input "B"
type input "Joan"
click at [641, 582] on input "Last Name" at bounding box center [719, 583] width 290 height 25
type input "Bevans"
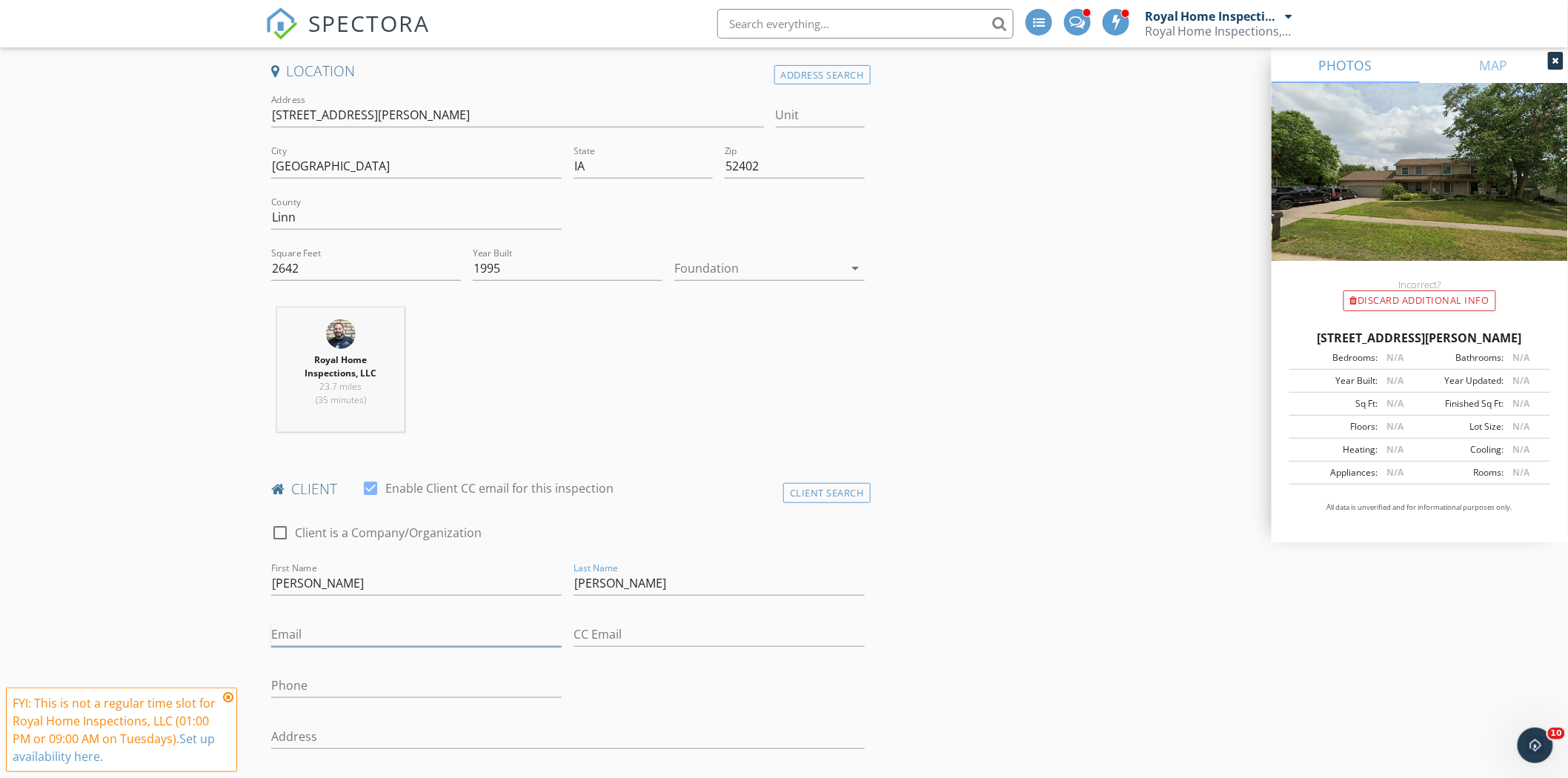
click at [457, 625] on input "Email" at bounding box center [416, 634] width 290 height 25
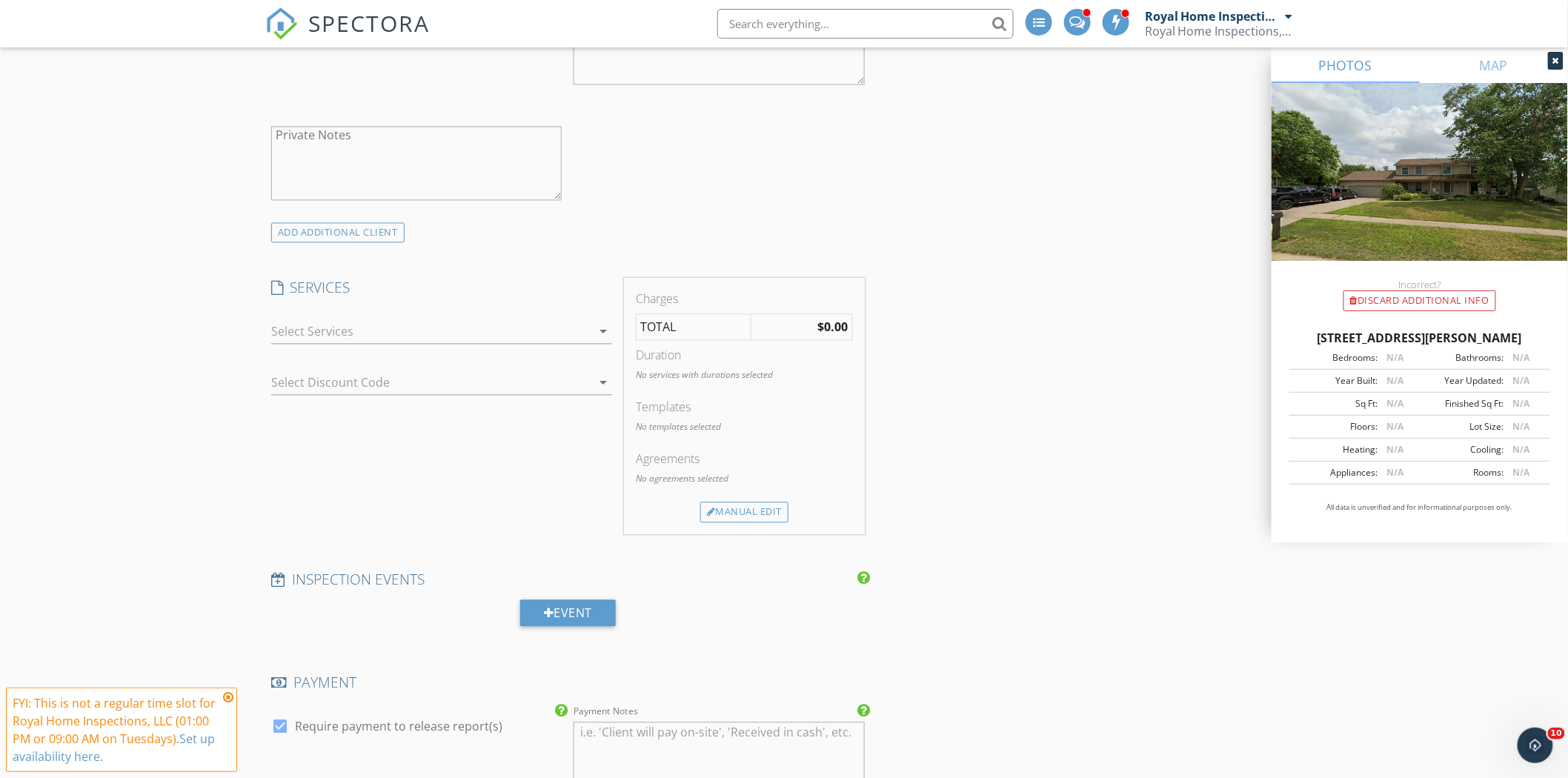
click at [512, 336] on div at bounding box center [431, 332] width 320 height 24
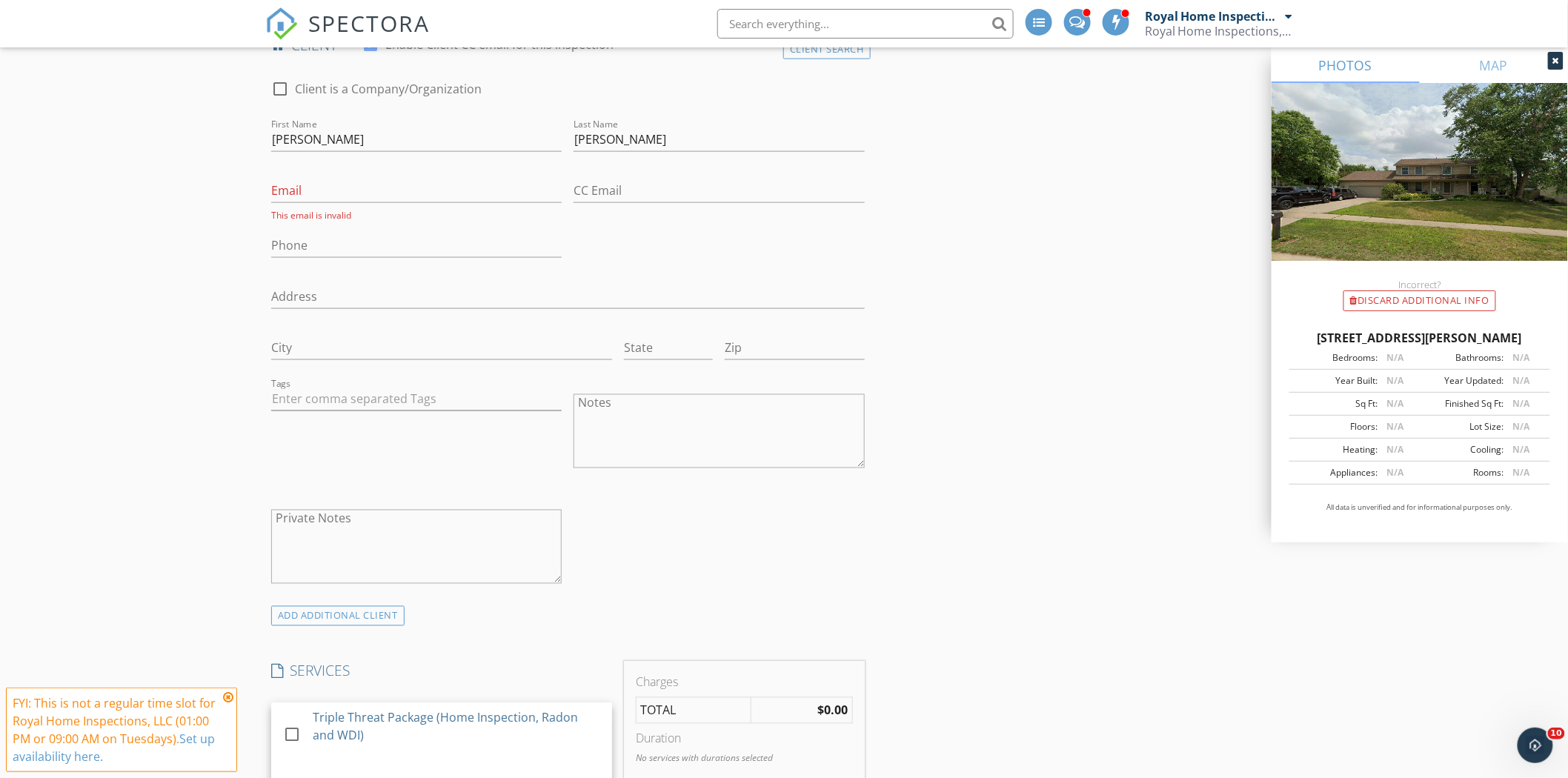
scroll to position [744, 0]
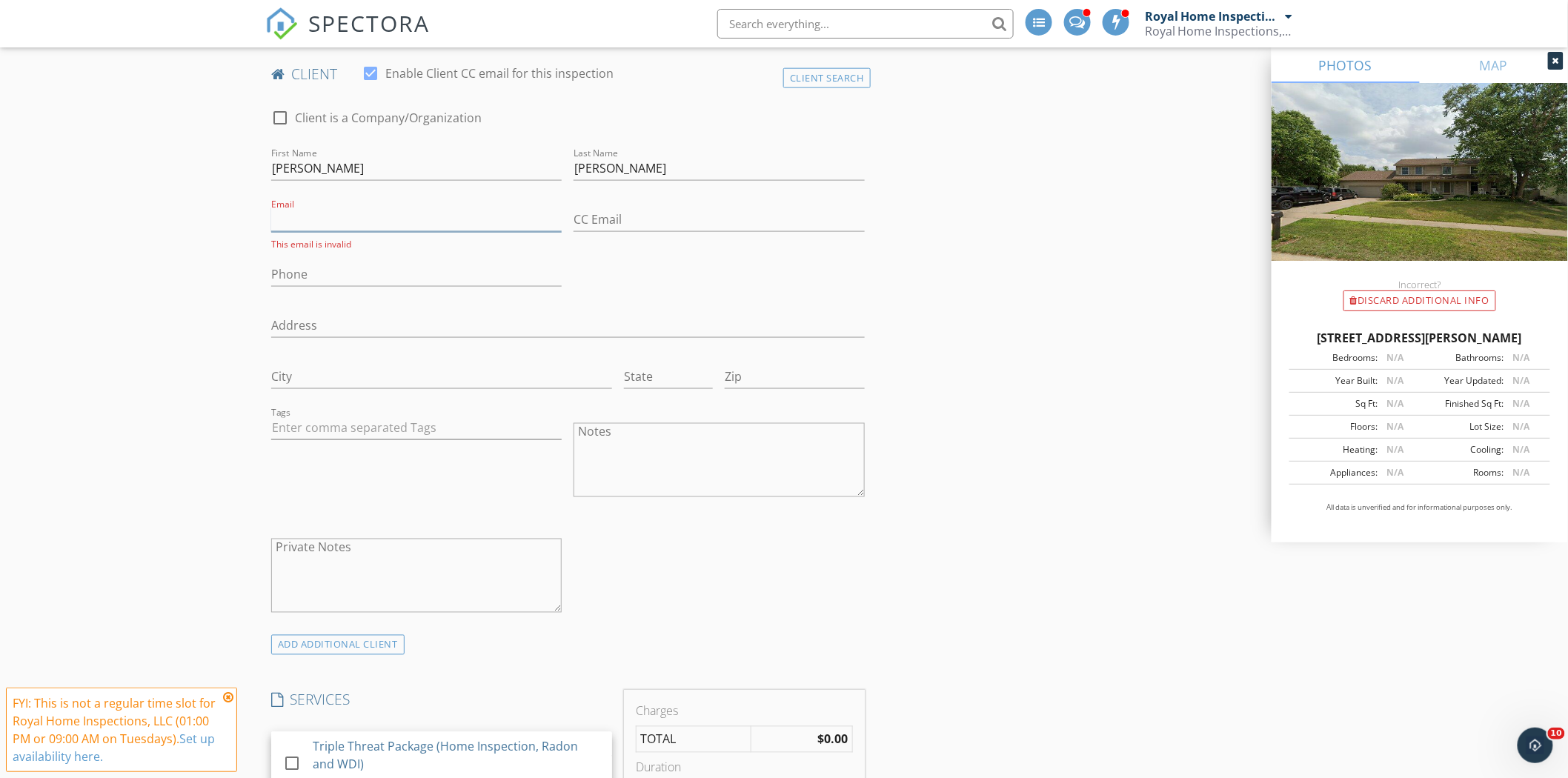
click at [363, 218] on input "Email" at bounding box center [416, 219] width 290 height 25
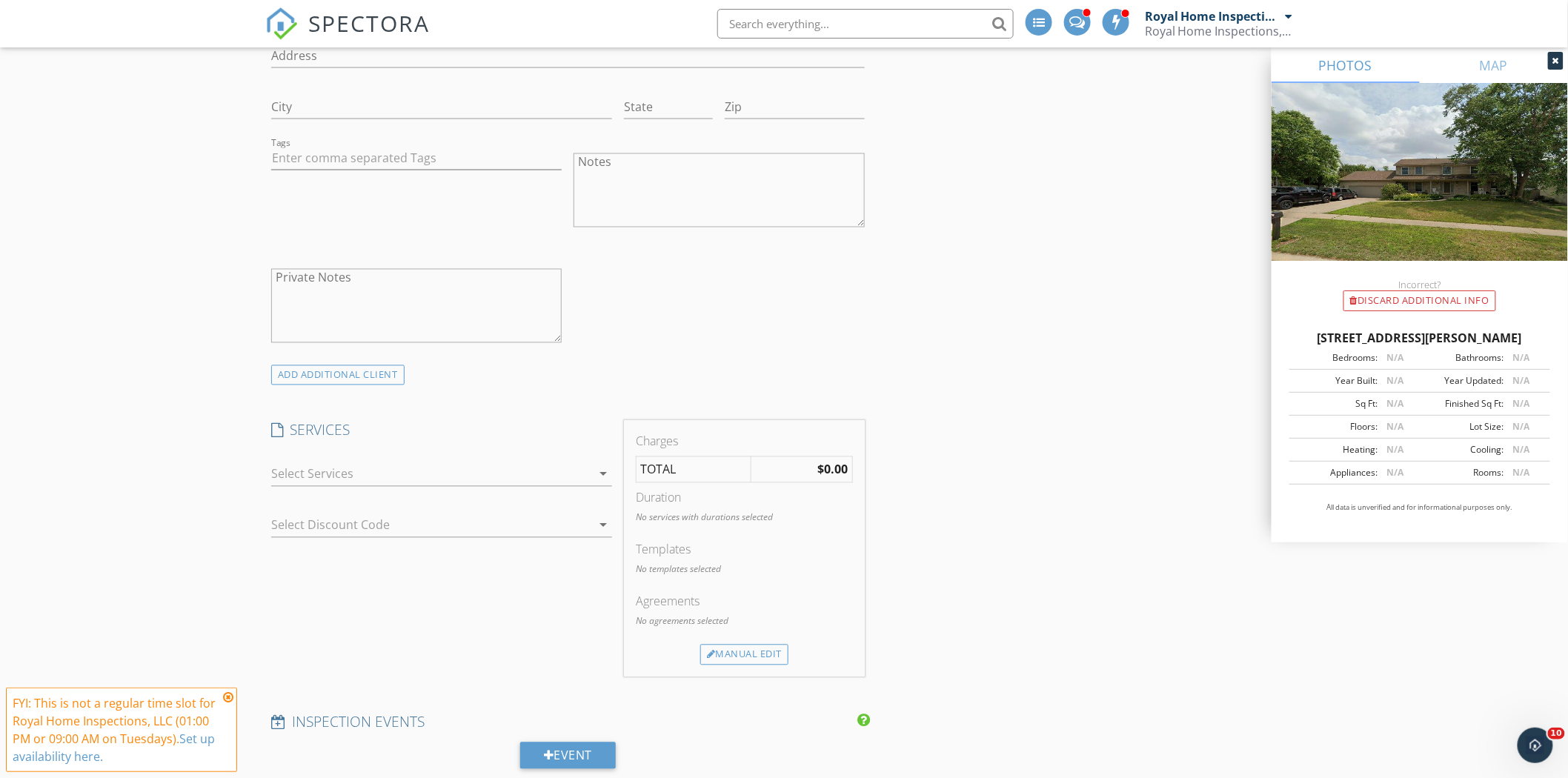
scroll to position [1073, 0]
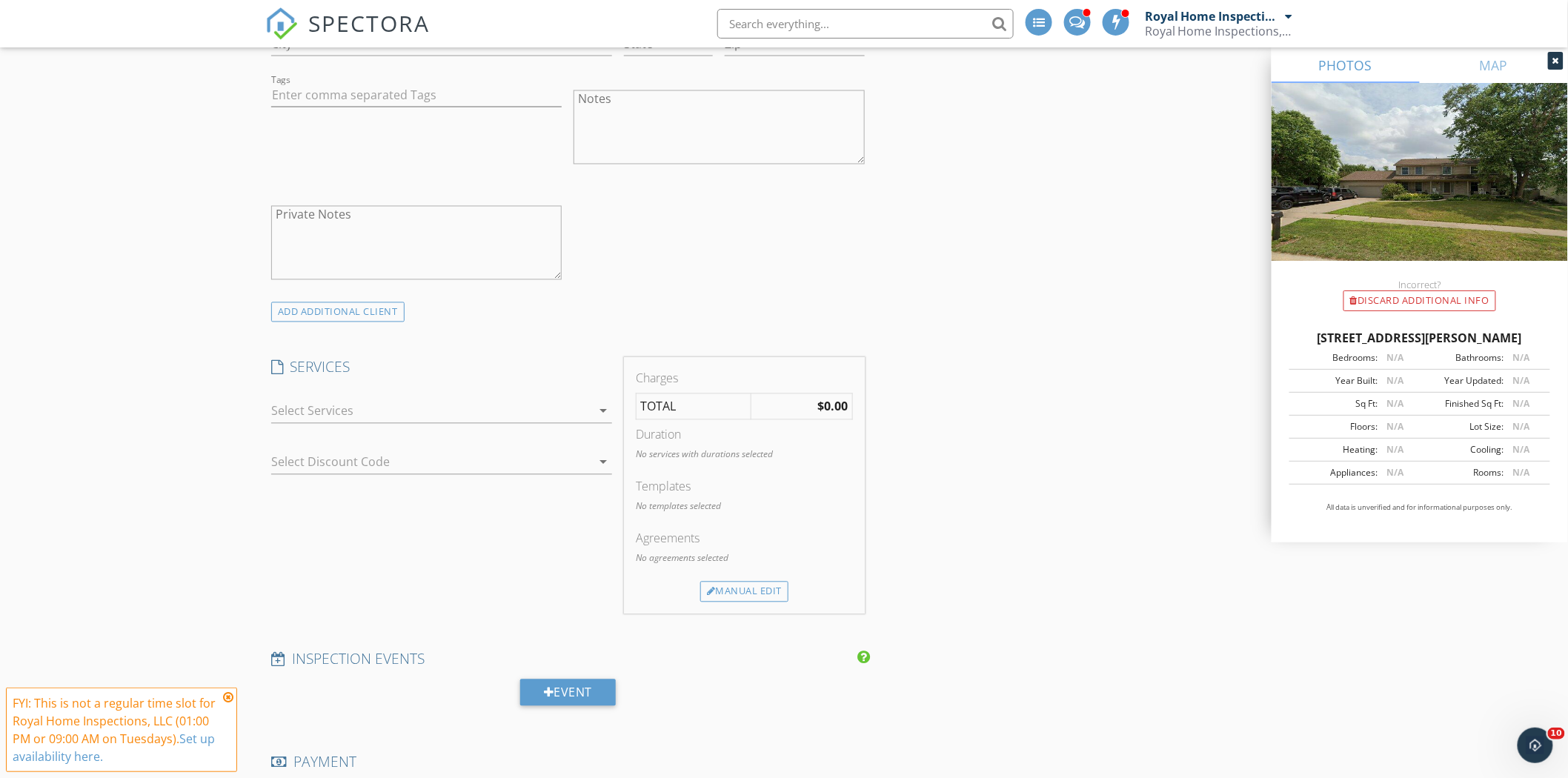
type input "[EMAIL_ADDRESS][DOMAIN_NAME]"
click at [473, 399] on div at bounding box center [431, 410] width 320 height 24
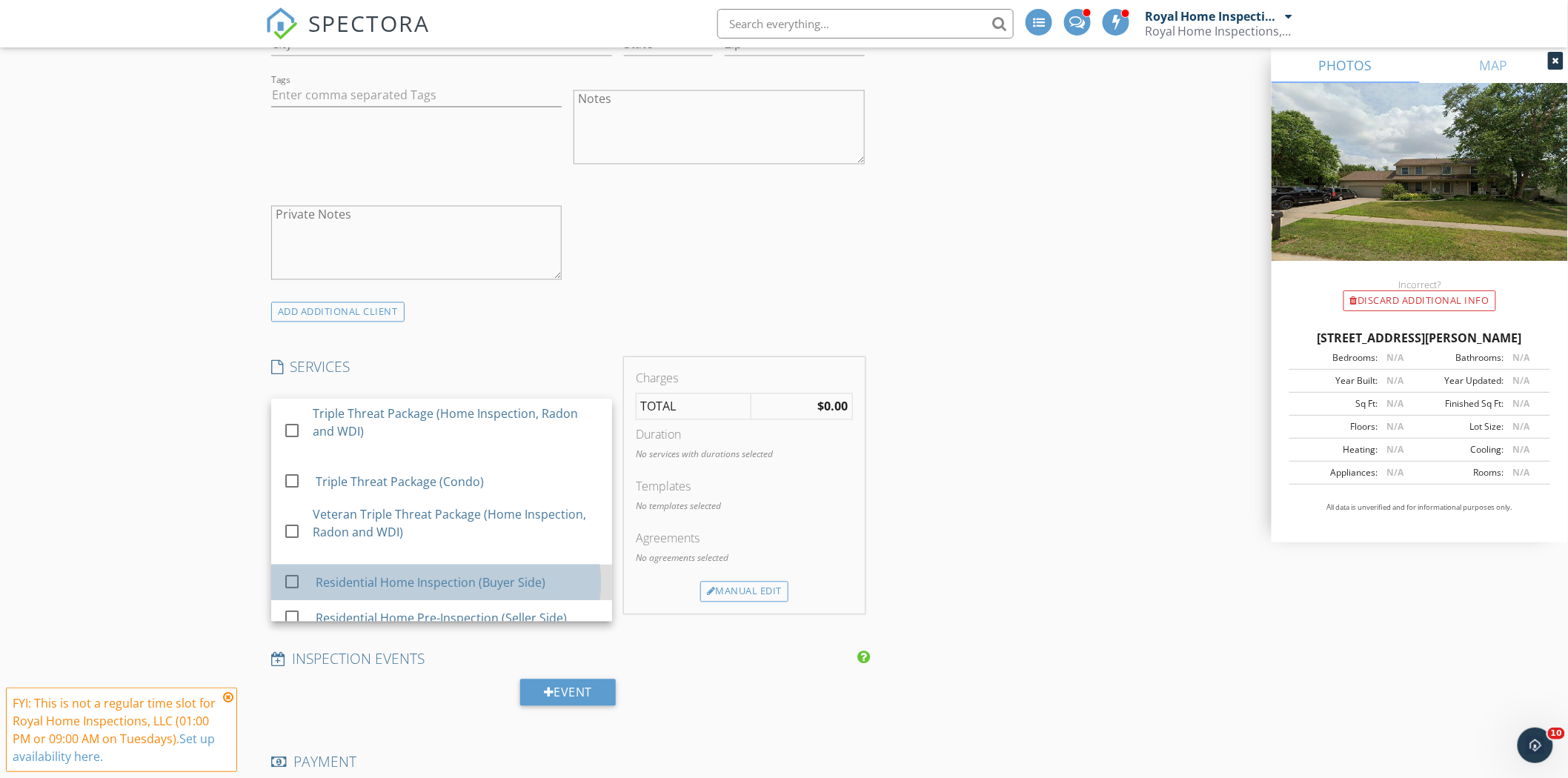
click at [556, 576] on div "Residential Home Inspection (Buyer Side)" at bounding box center [458, 583] width 284 height 30
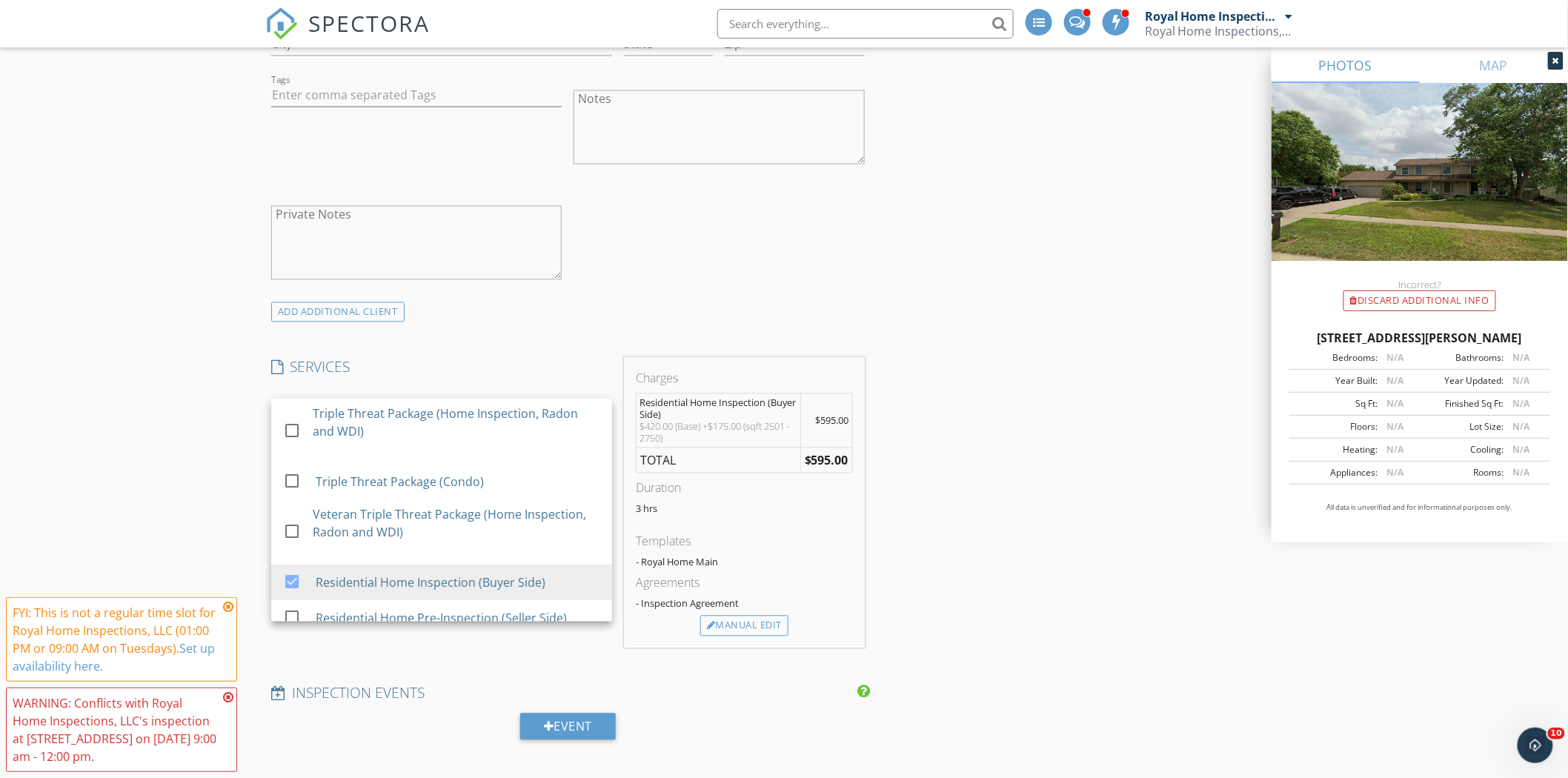
click at [570, 365] on h4 "SERVICES" at bounding box center [441, 368] width 340 height 19
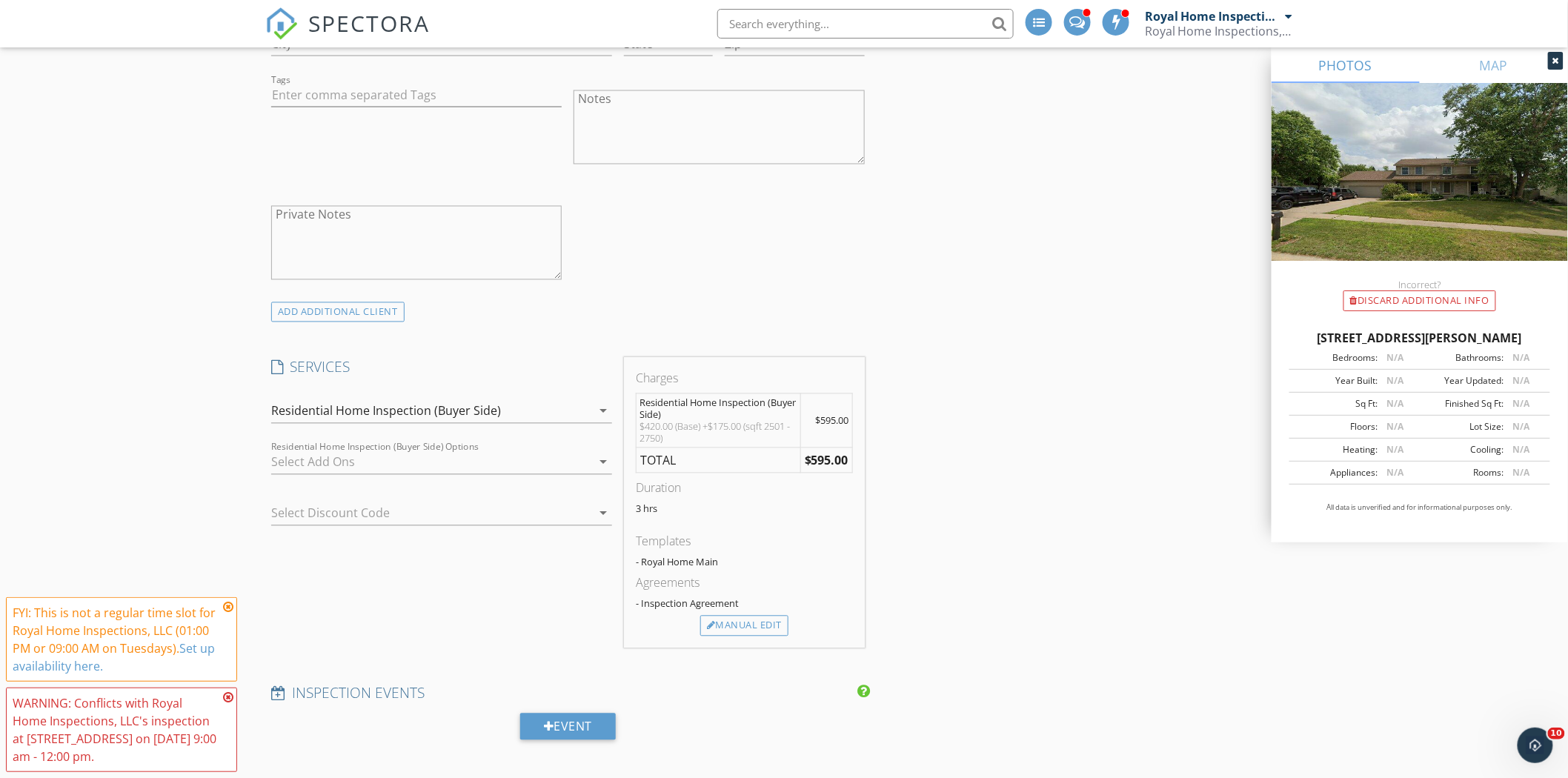
click at [505, 448] on div "check_box_outline_blank Radon Testing Radon is a radioactive gas that has been …" at bounding box center [441, 465] width 340 height 48
click at [505, 460] on div at bounding box center [431, 461] width 320 height 24
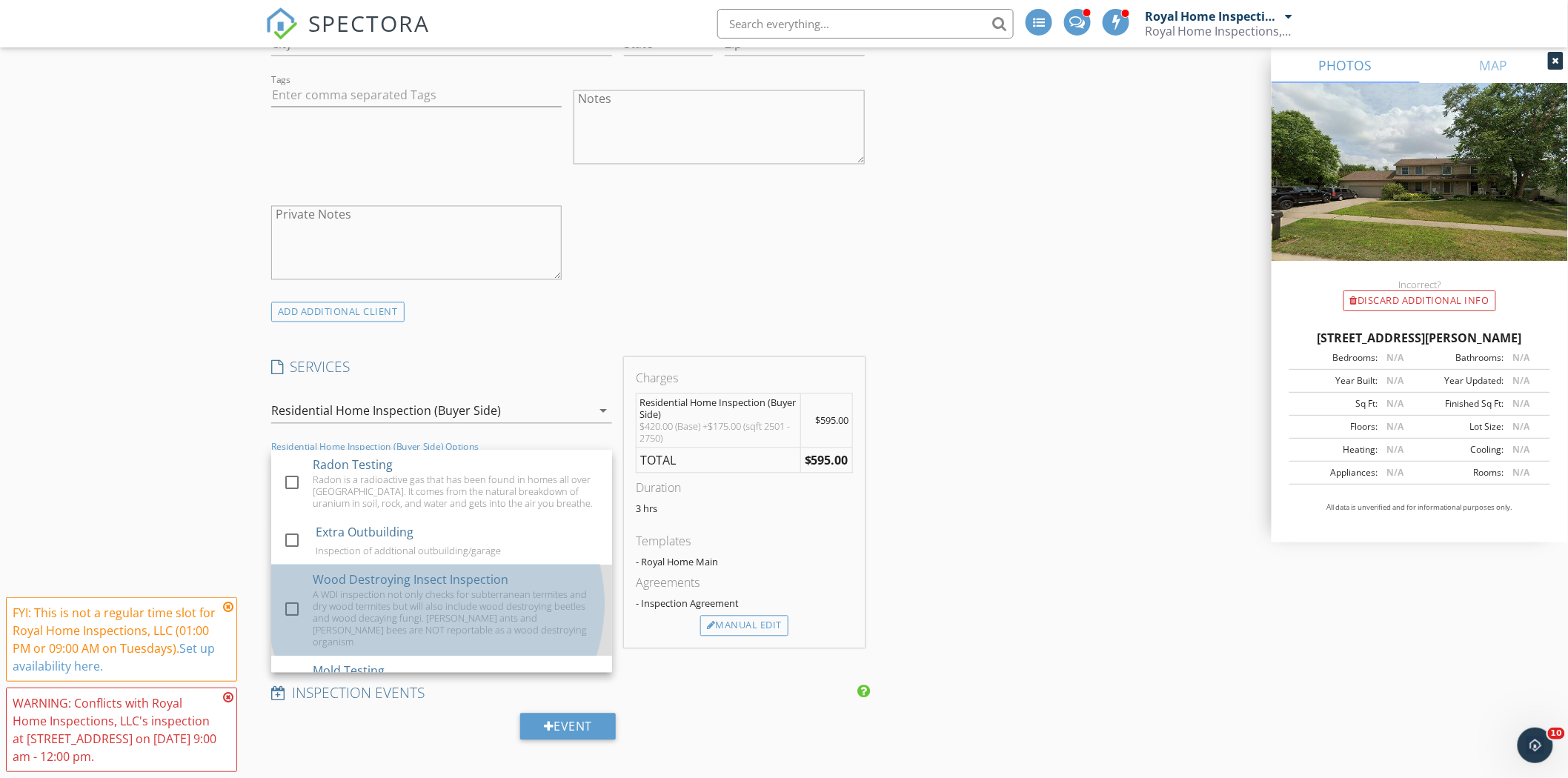
click at [483, 588] on div "Wood Destroying Insect Inspection" at bounding box center [410, 580] width 196 height 18
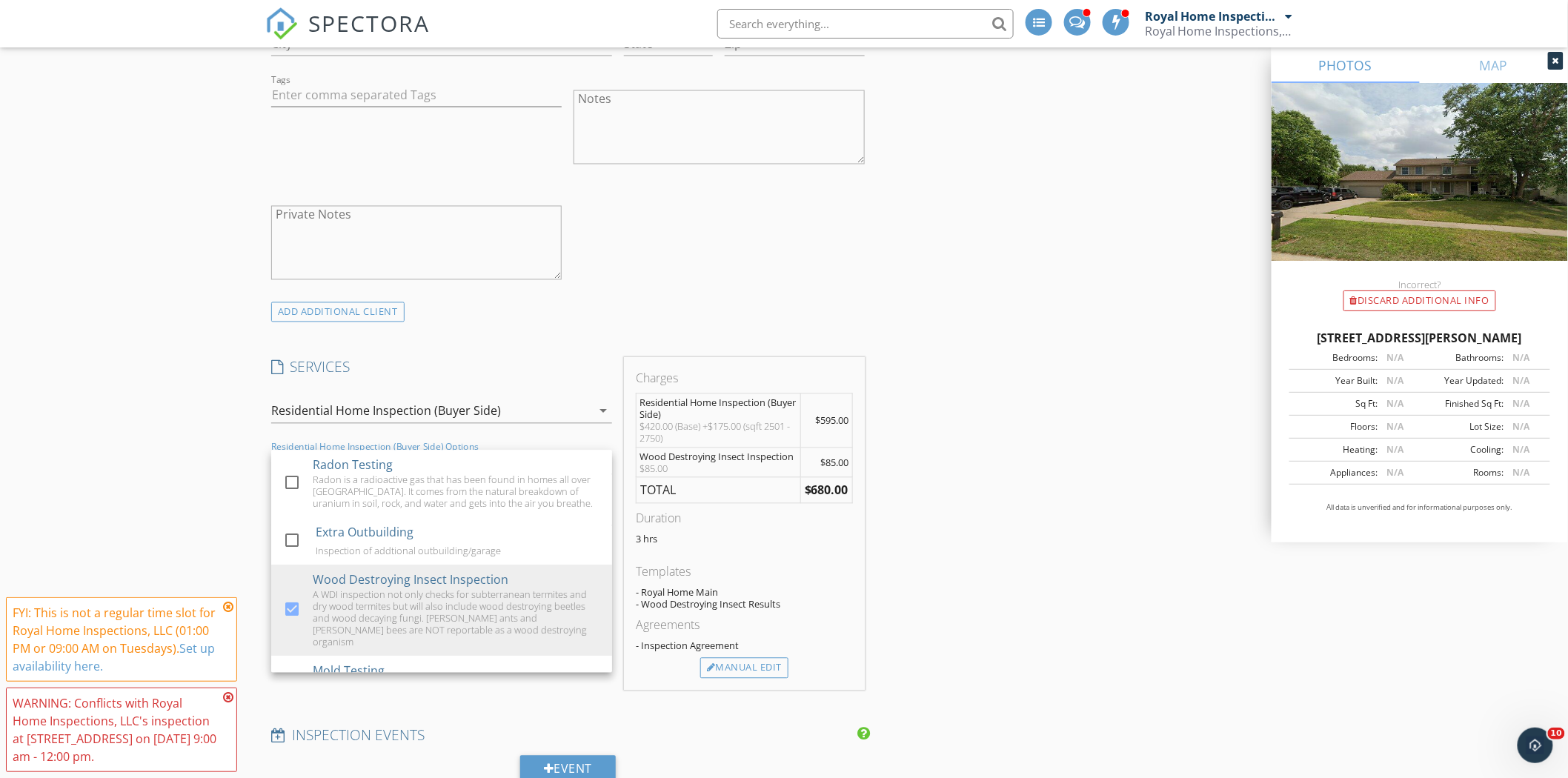
click at [546, 370] on h4 "SERVICES" at bounding box center [441, 368] width 340 height 19
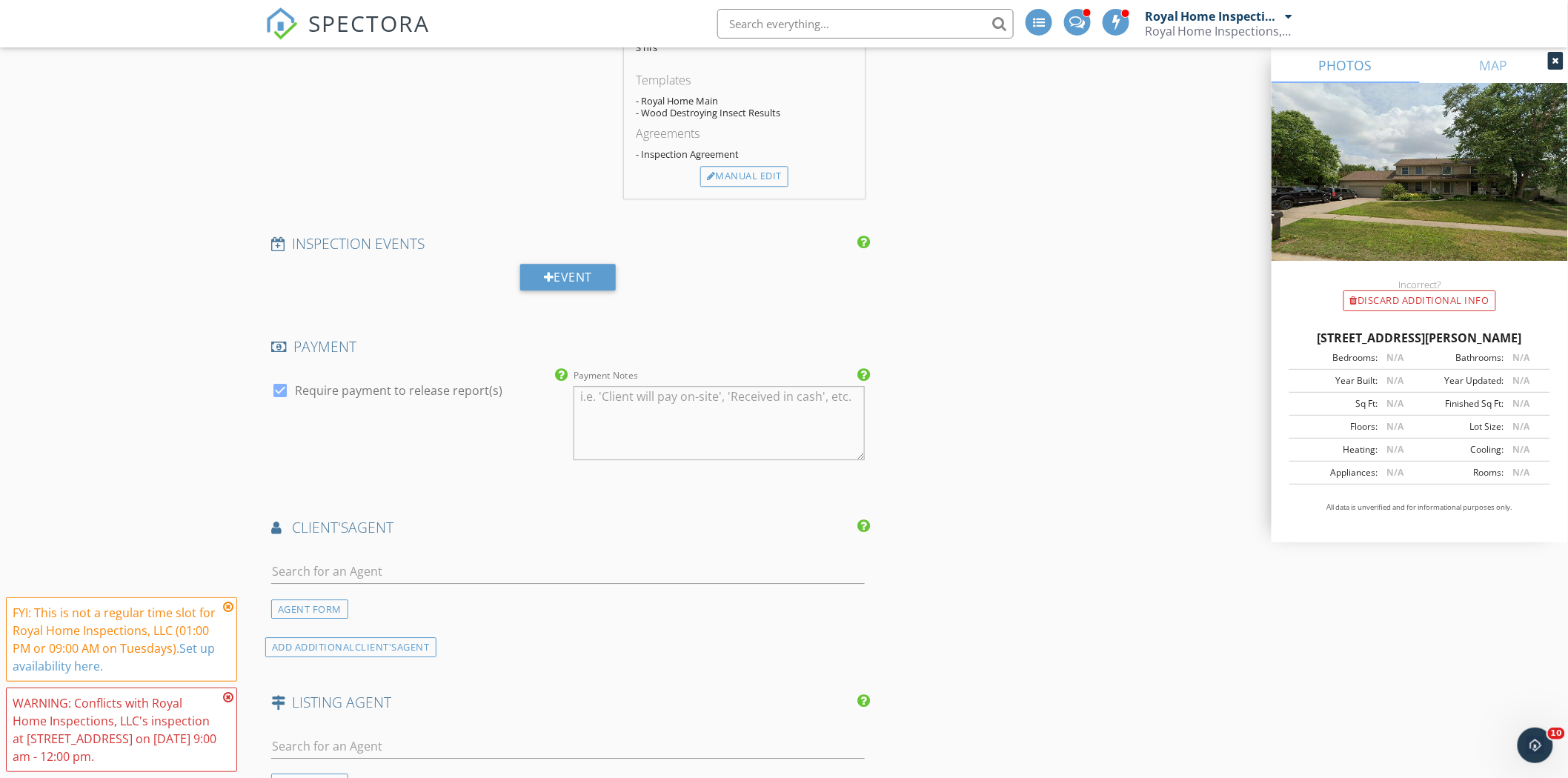
scroll to position [1649, 0]
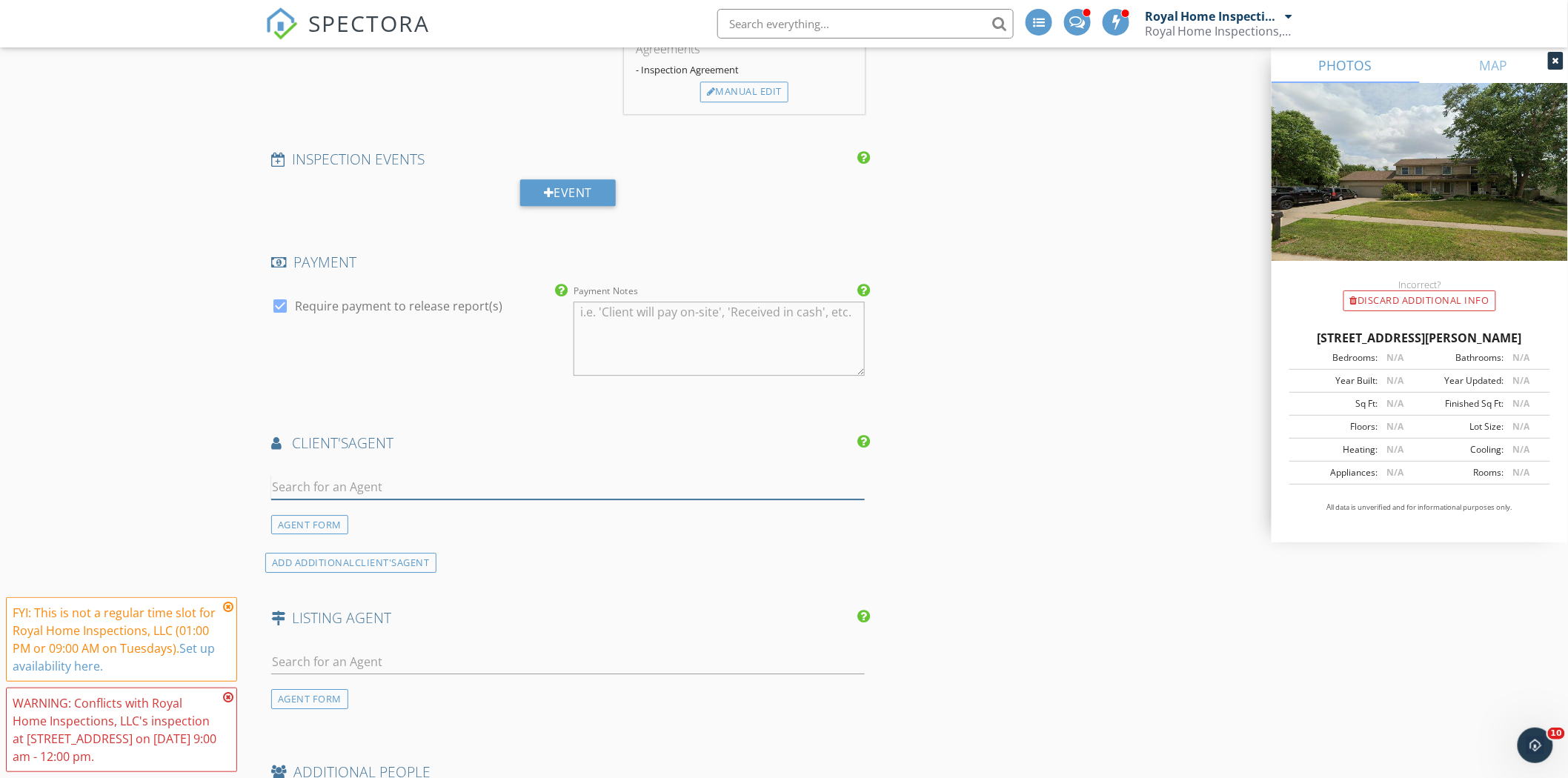
click at [476, 487] on input "text" at bounding box center [568, 487] width 593 height 25
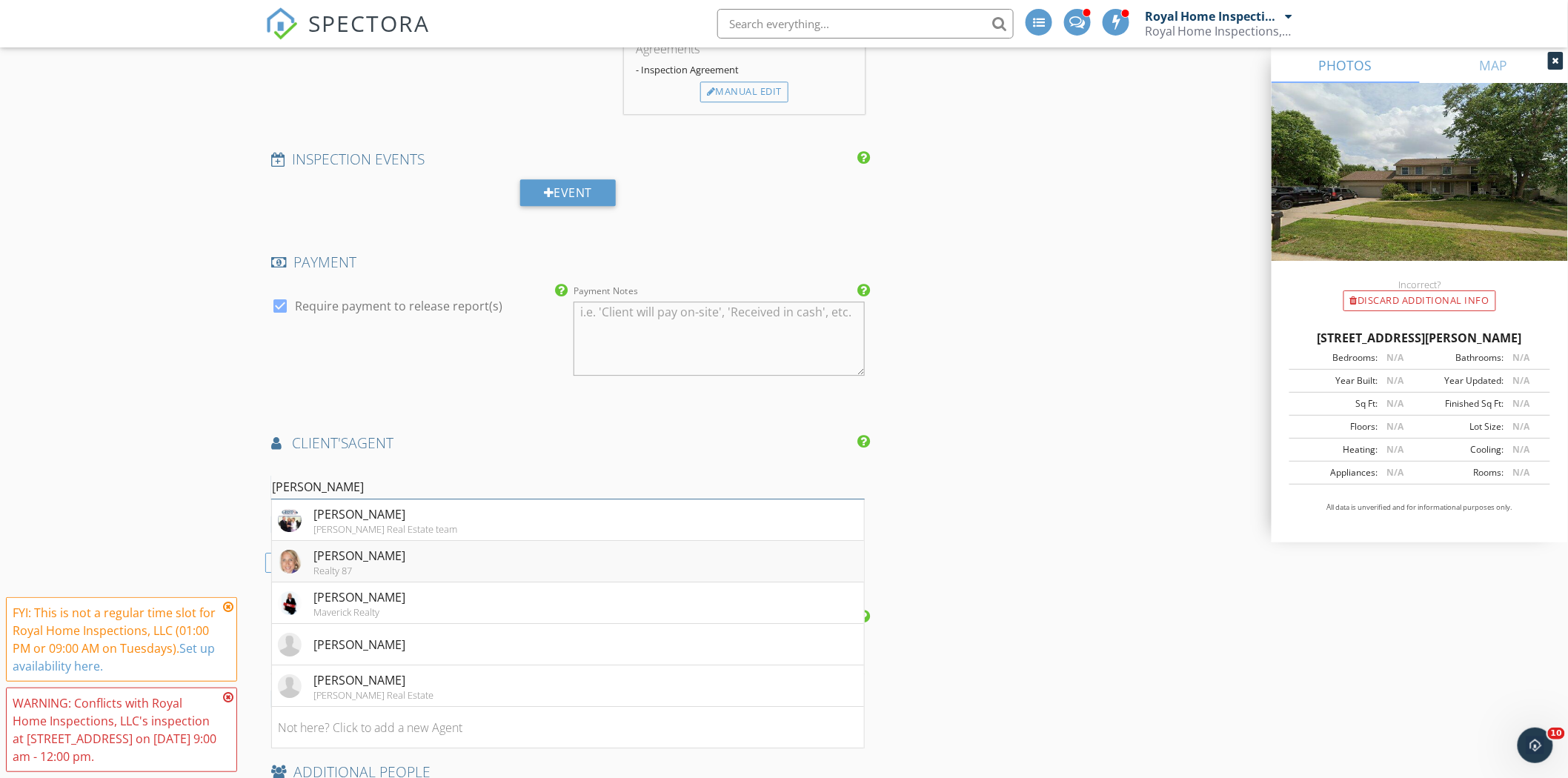
type input "Teri"
click at [555, 574] on li "Teri Fleming Realty 87" at bounding box center [568, 560] width 592 height 41
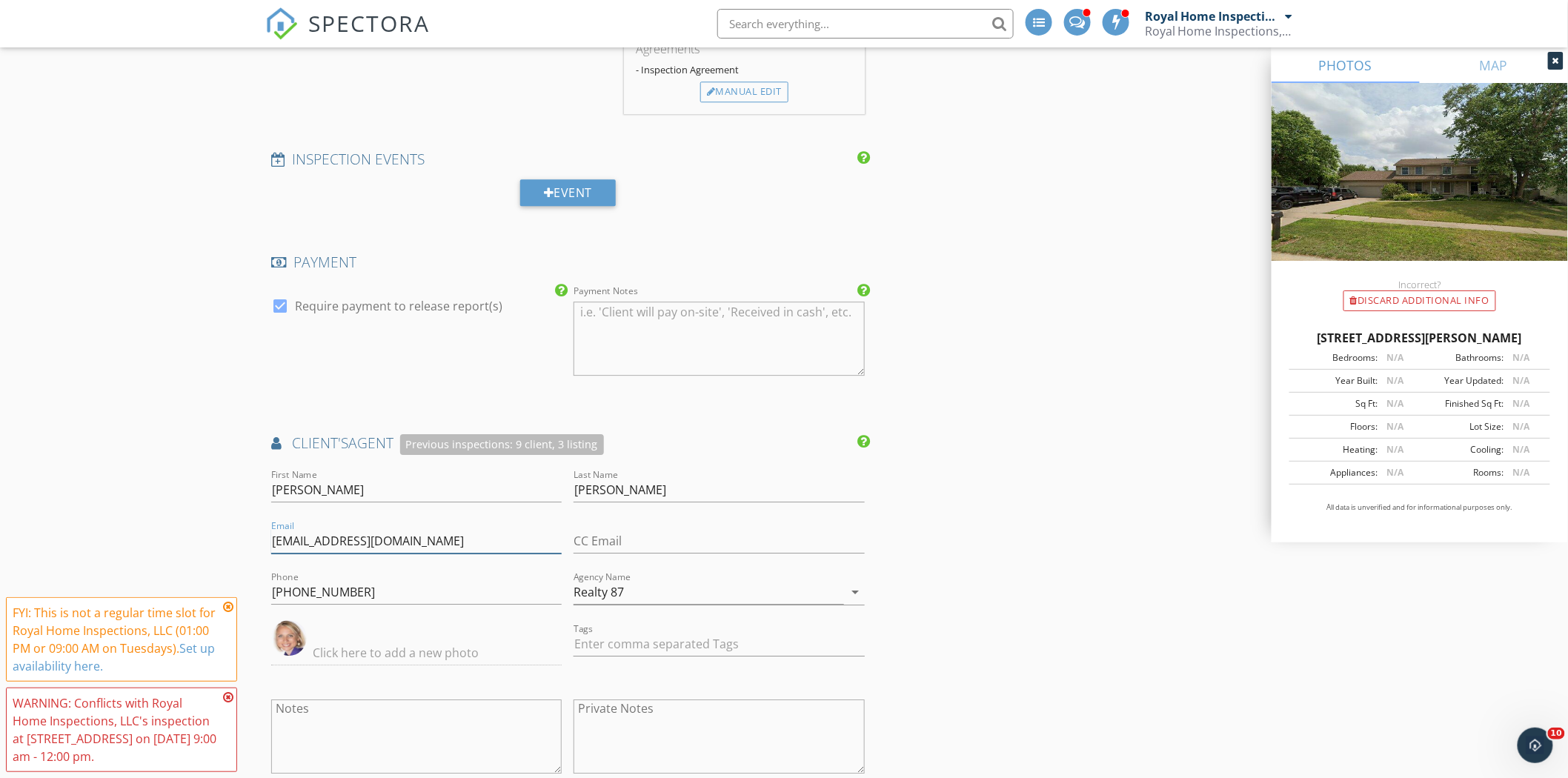
drag, startPoint x: 391, startPoint y: 544, endPoint x: 345, endPoint y: 540, distance: 46.2
click at [345, 540] on input "terifleming@cbhrealty.com" at bounding box center [416, 541] width 290 height 25
type input "[EMAIL_ADDRESS][DOMAIN_NAME]"
drag, startPoint x: 190, startPoint y: 535, endPoint x: 213, endPoint y: 511, distance: 33.2
click at [210, 512] on div "New Inspection Click here to use the New Order Form INSPECTOR(S) check_box Roya…" at bounding box center [784, 134] width 1568 height 3393
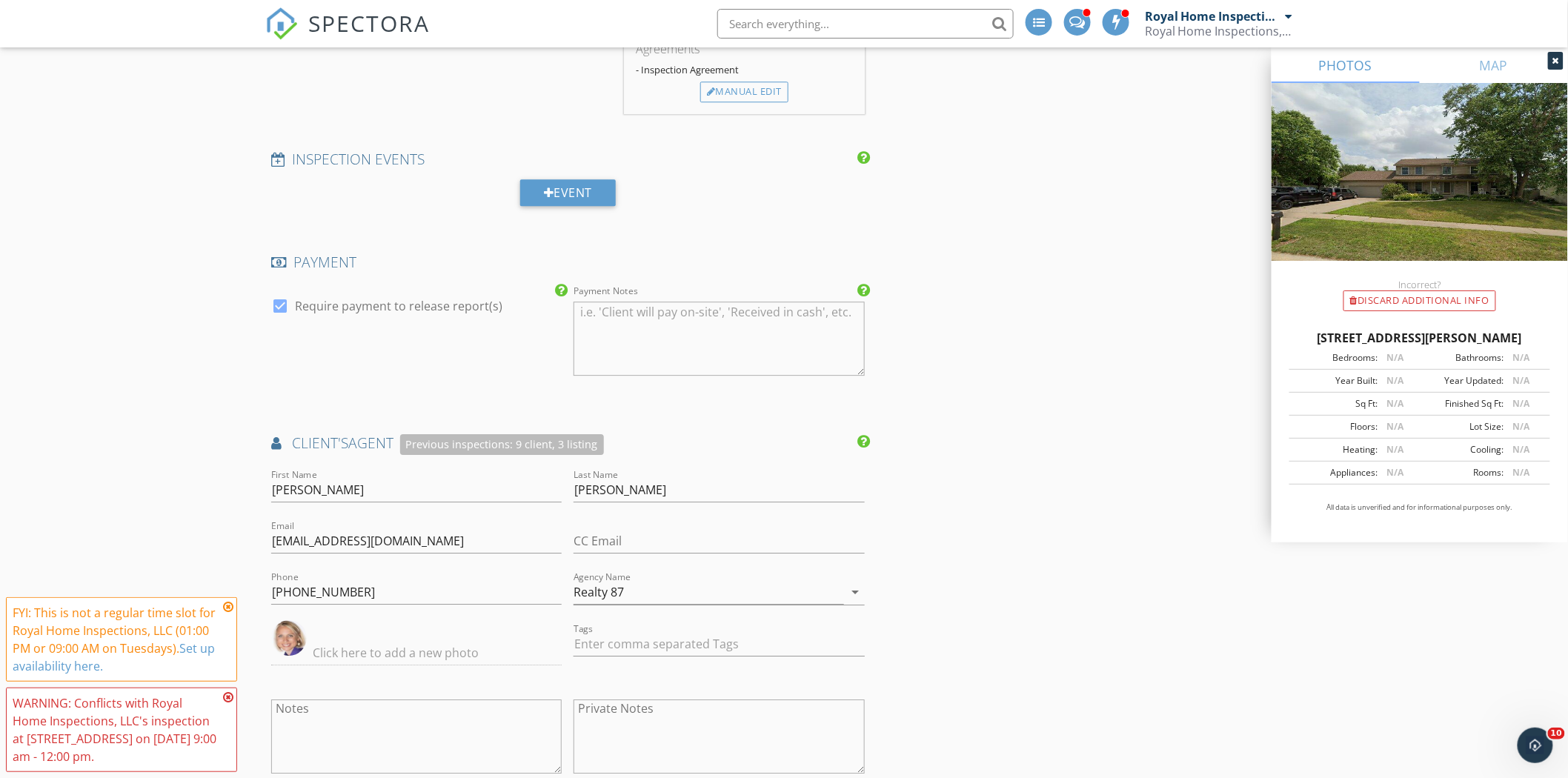
click at [201, 510] on div "New Inspection Click here to use the New Order Form INSPECTOR(S) check_box Roya…" at bounding box center [784, 134] width 1568 height 3393
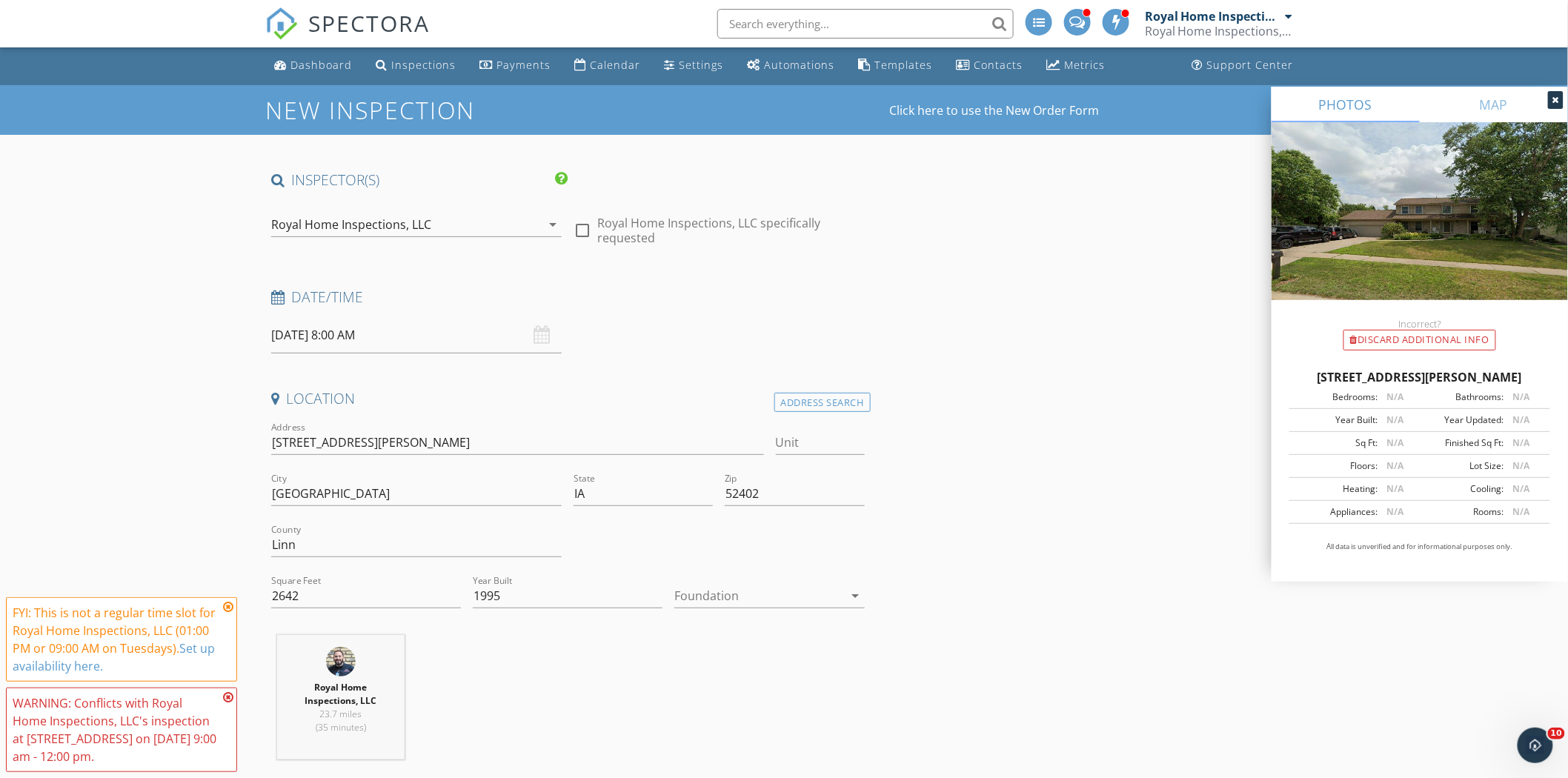
scroll to position [0, 0]
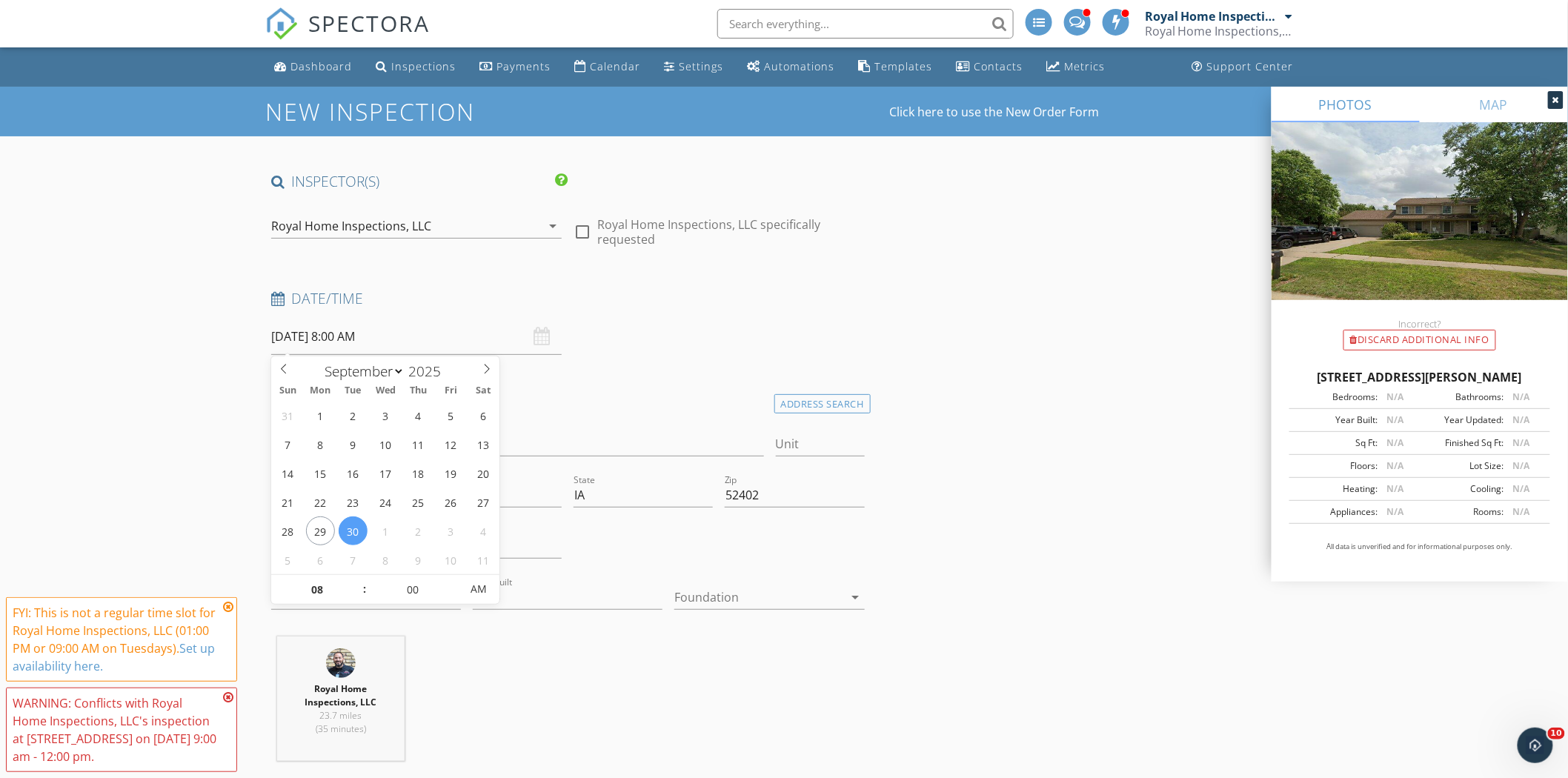
click at [445, 339] on input "09/30/2025 8:00 AM" at bounding box center [416, 336] width 290 height 36
type input "09/30/2025 9:00 AM"
type input "09"
click at [354, 580] on span at bounding box center [357, 582] width 11 height 15
type input "09/30/2025 10:00 AM"
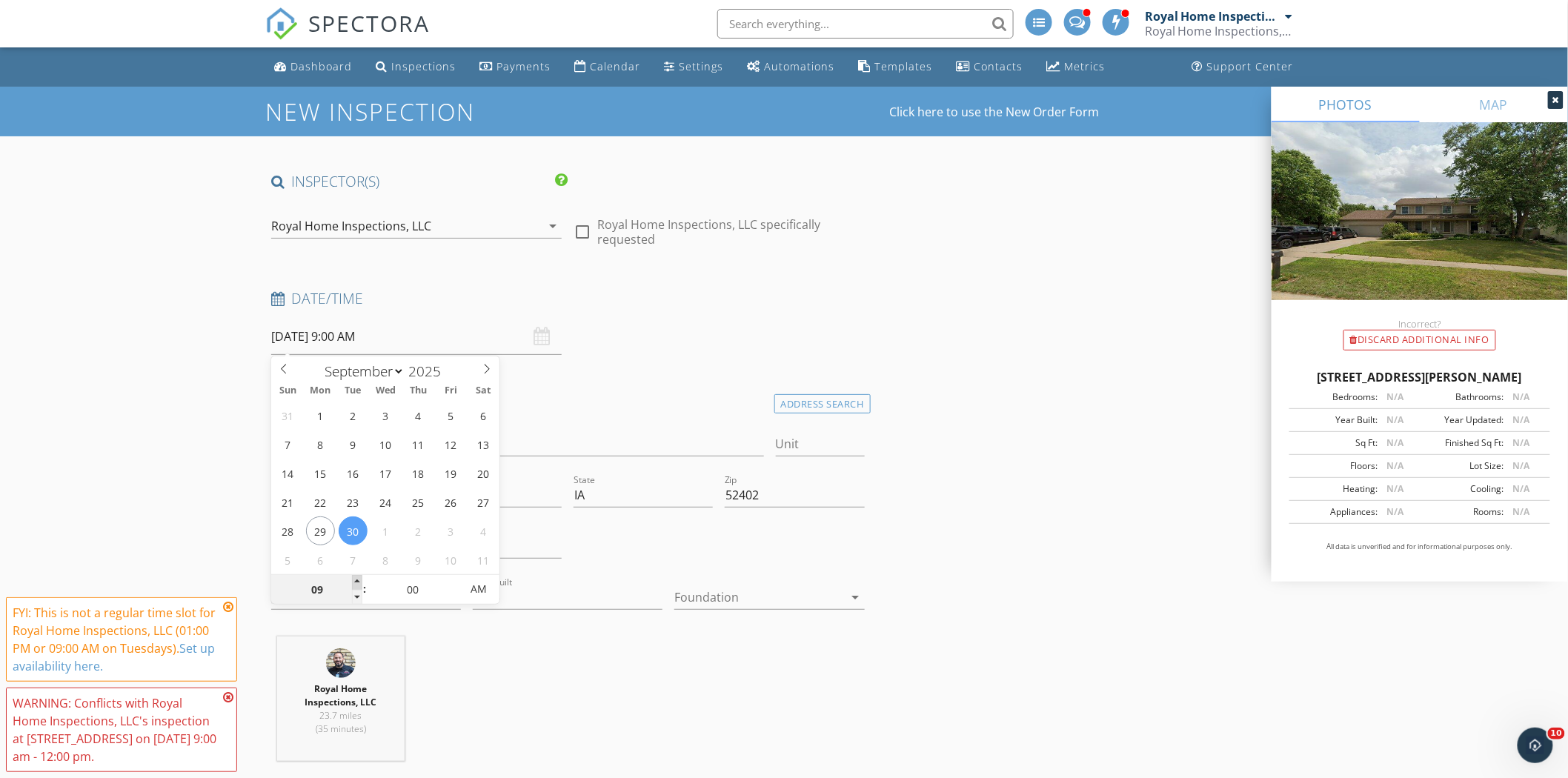
type input "10"
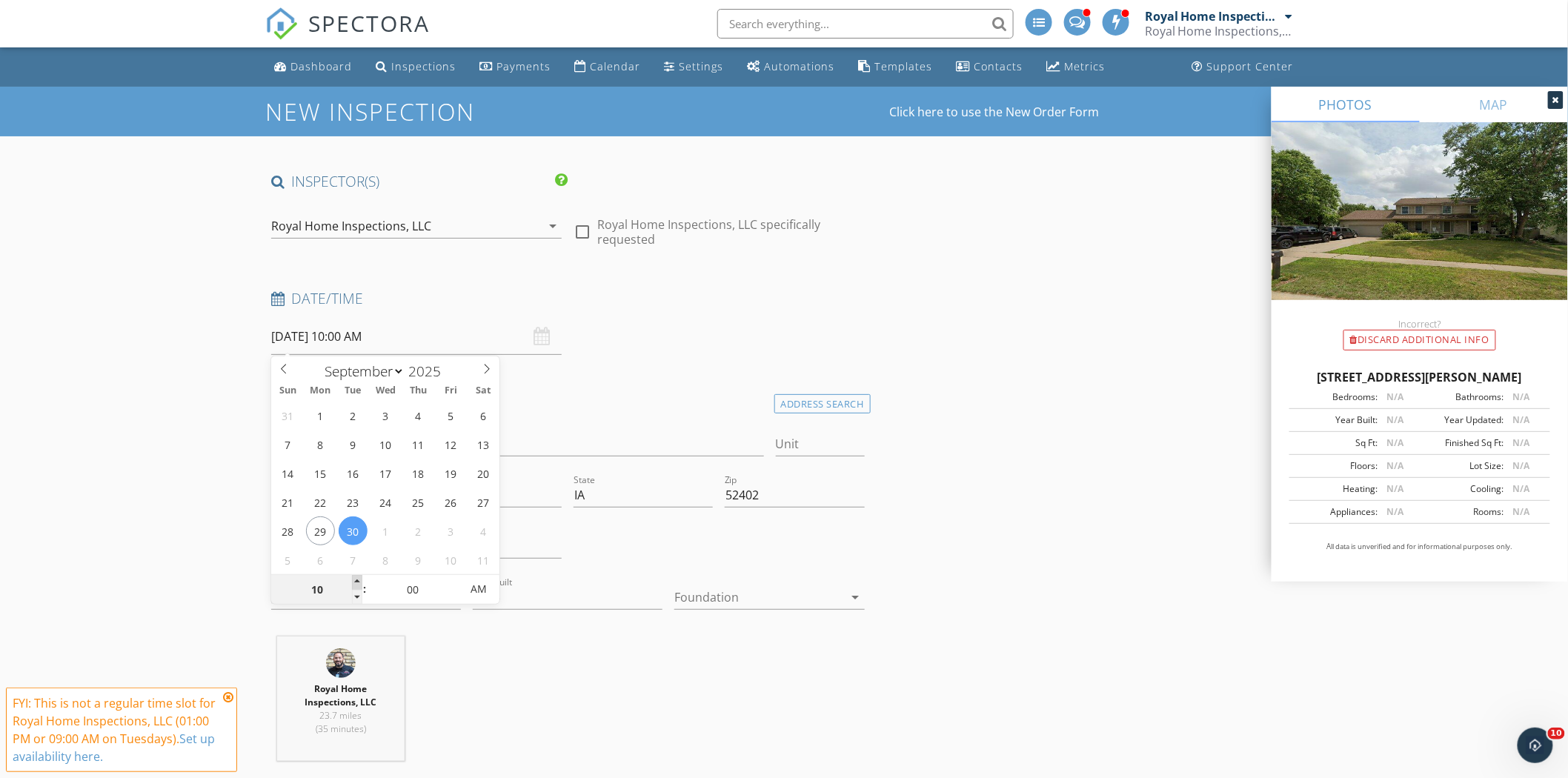
click at [354, 582] on span at bounding box center [357, 582] width 11 height 15
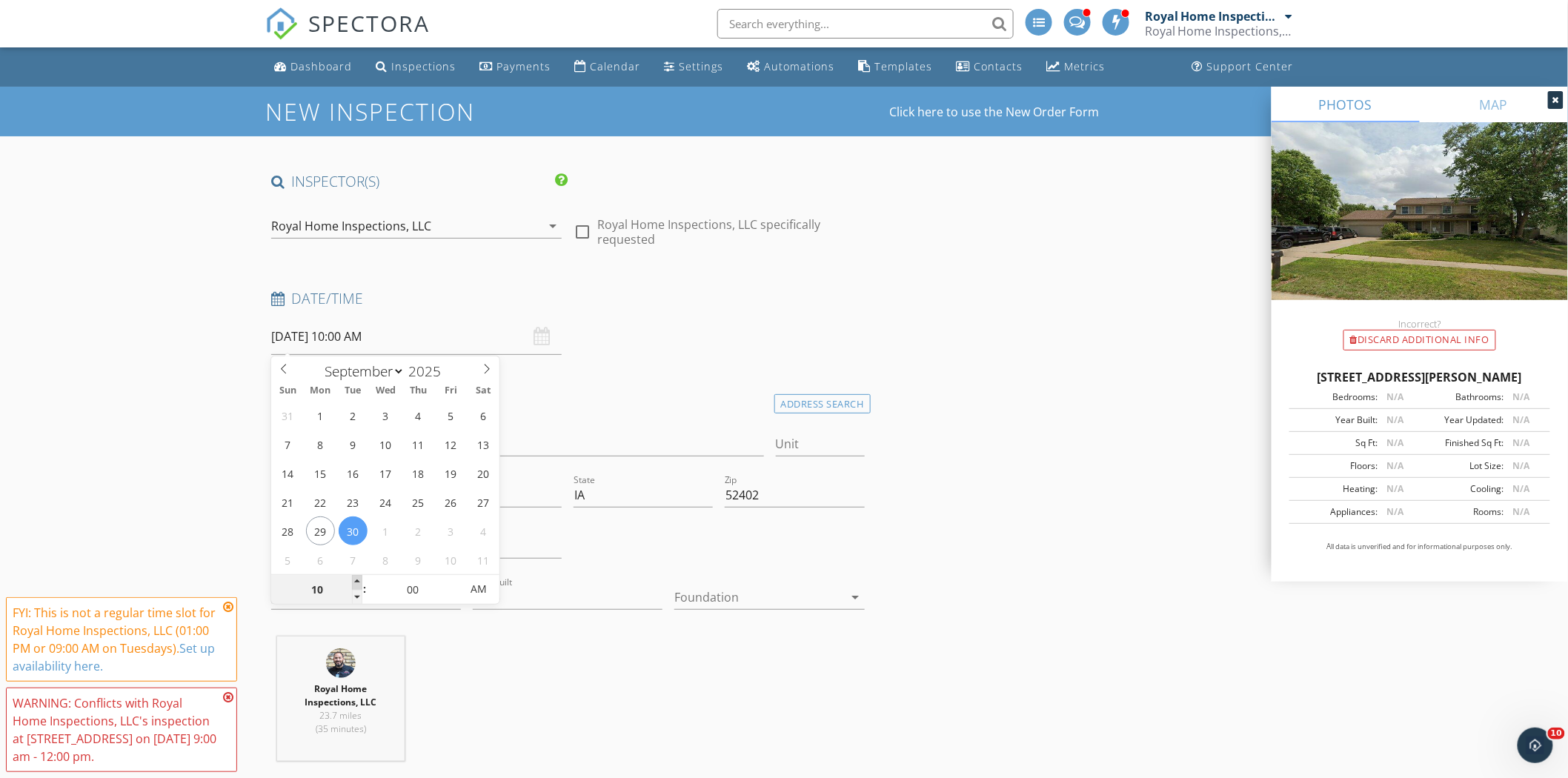
type input "09/30/2025 11:00 AM"
type input "11"
click at [354, 582] on span at bounding box center [357, 582] width 11 height 15
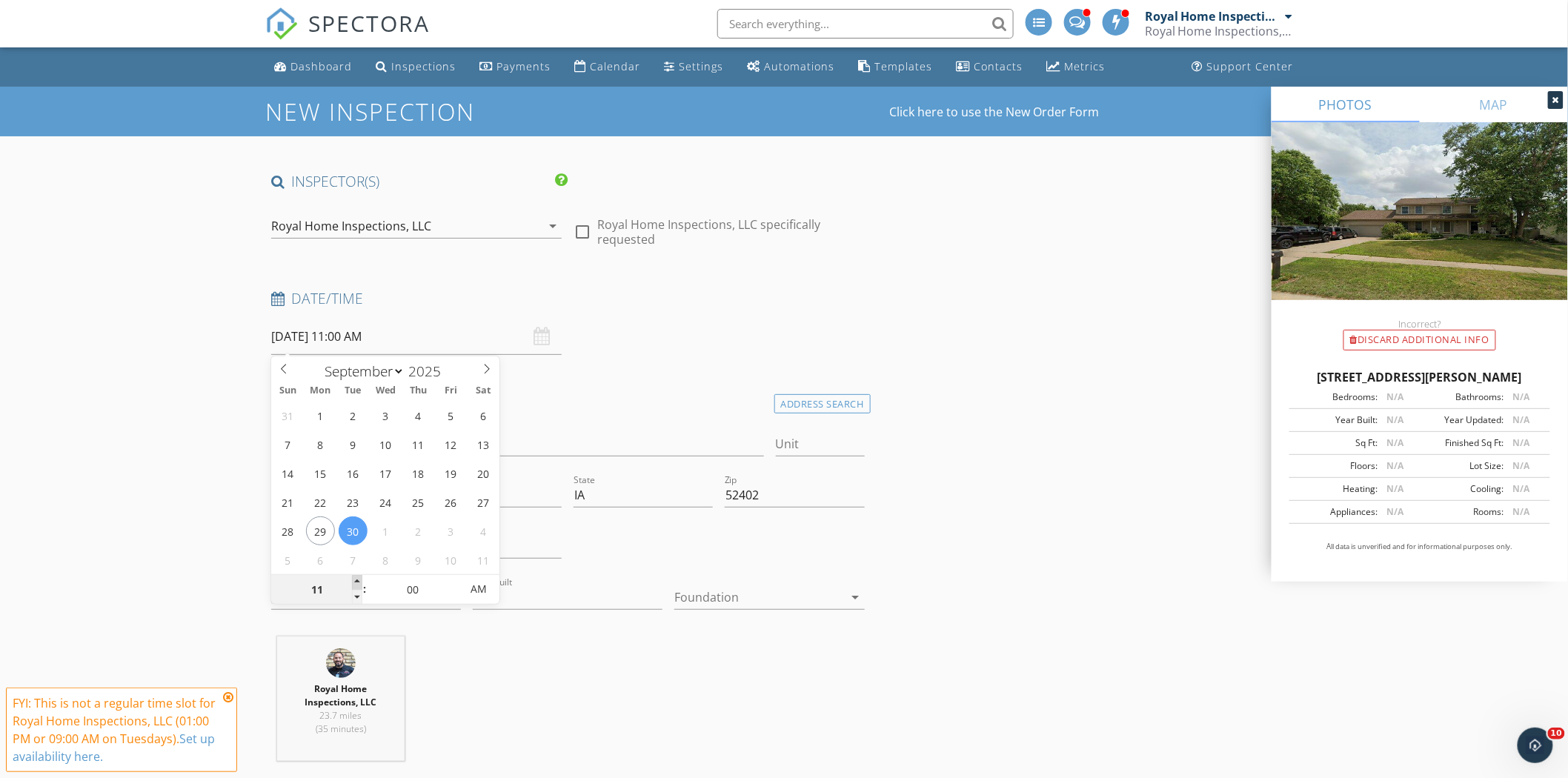
type input "09/30/2025 12:00 PM"
type input "12"
click at [354, 582] on span at bounding box center [357, 582] width 11 height 15
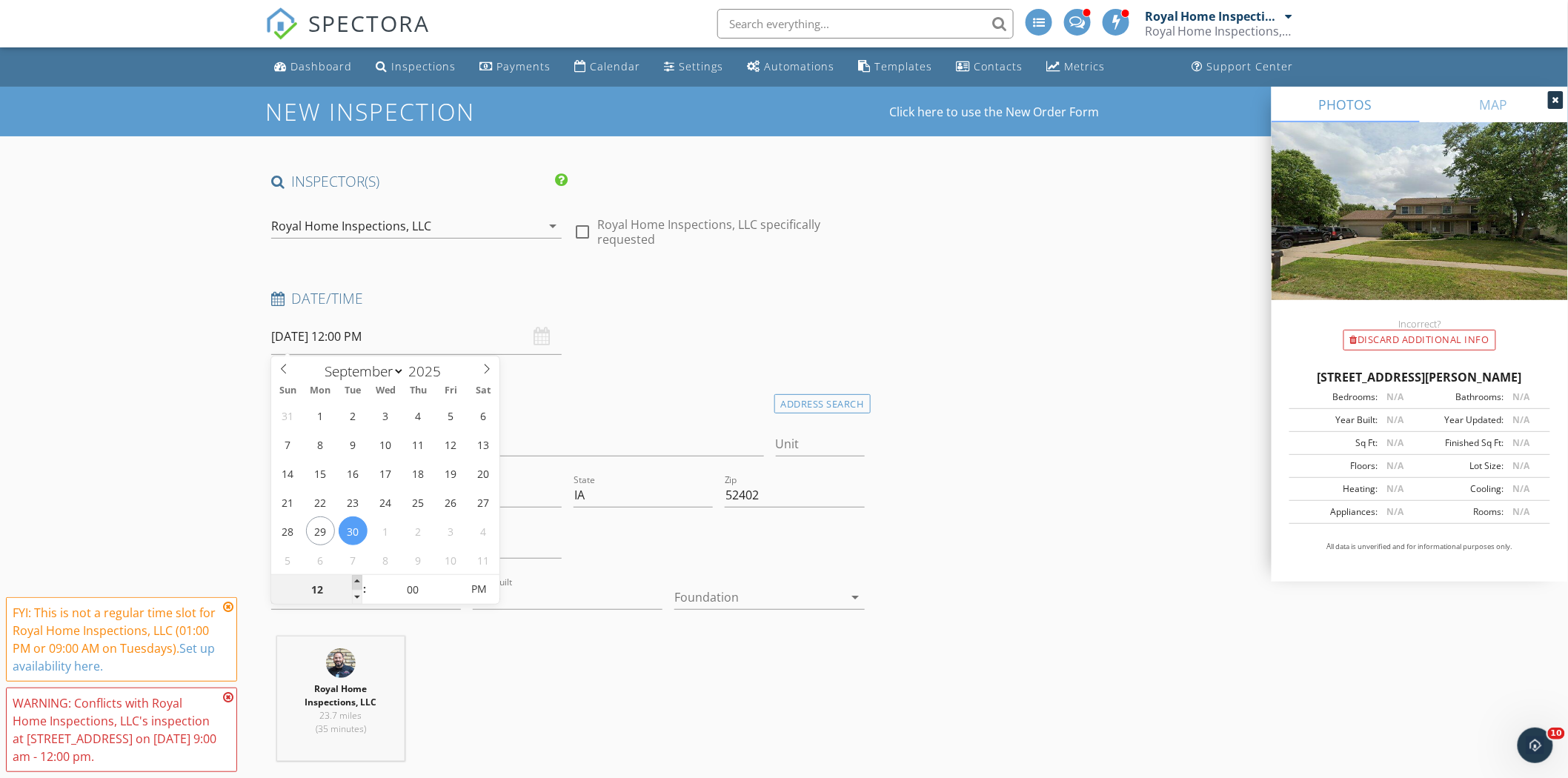
type input "09/30/2025 1:00 PM"
type input "01"
click at [352, 582] on span at bounding box center [357, 582] width 11 height 15
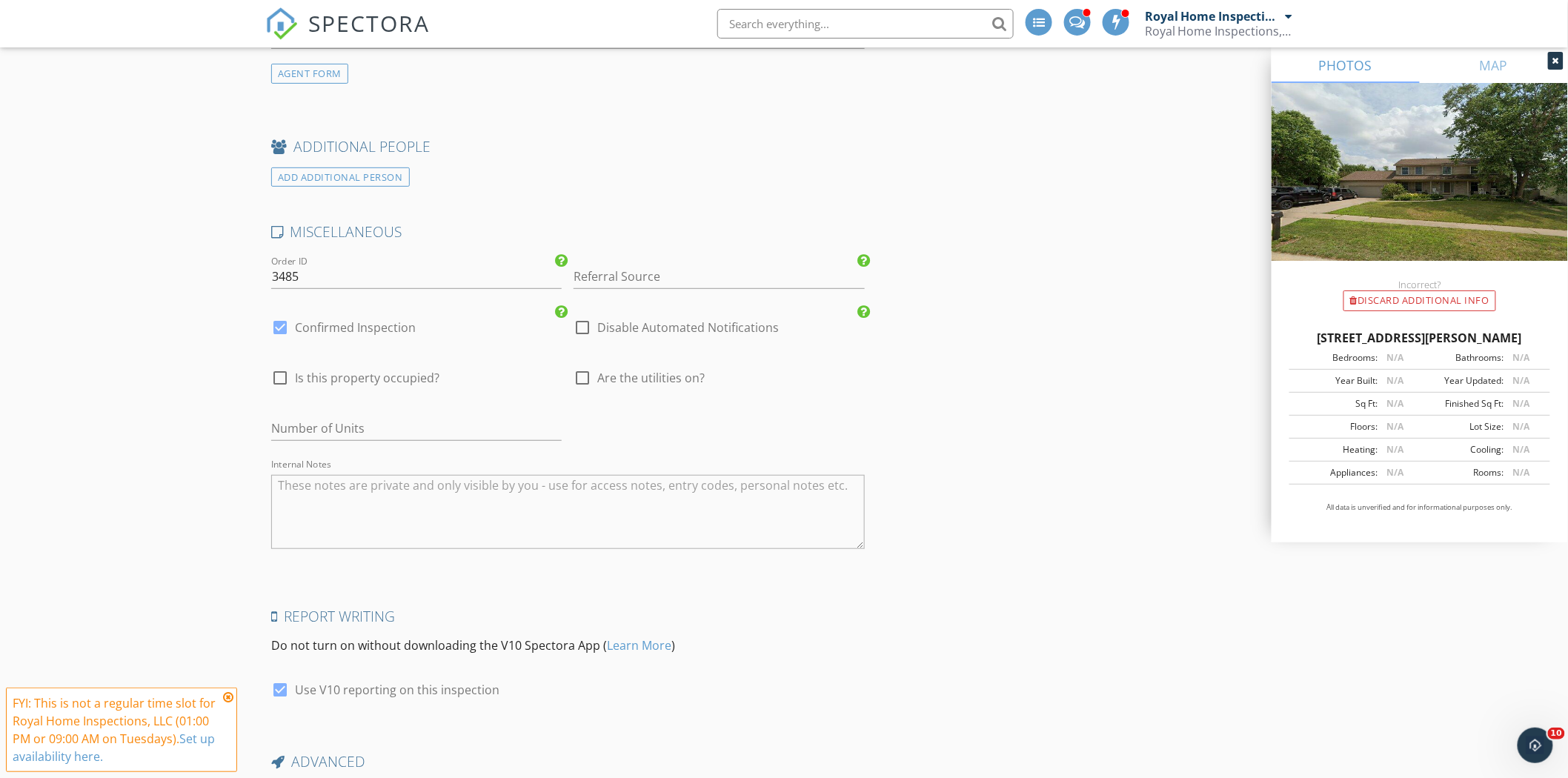
scroll to position [2703, 0]
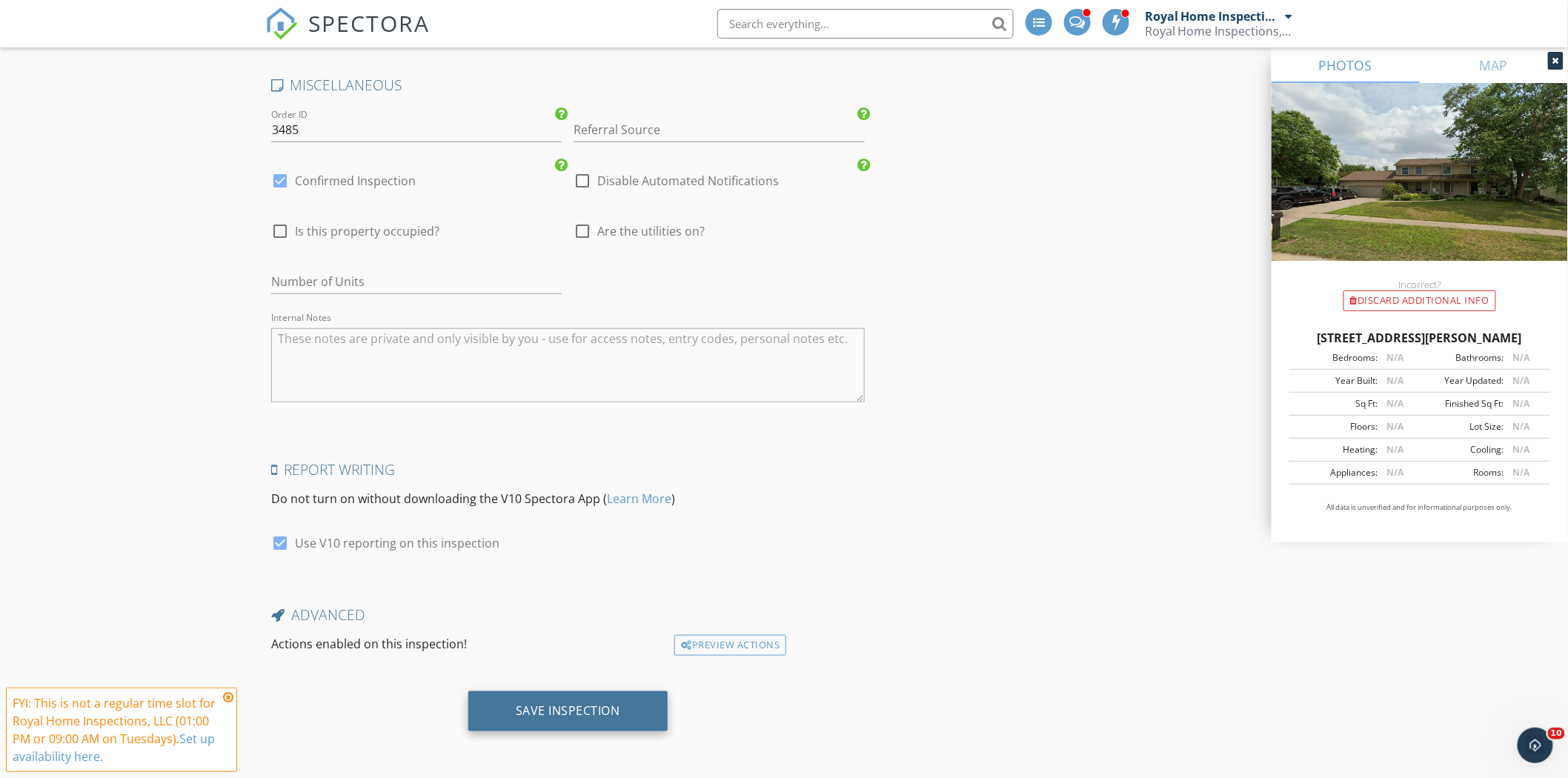
click at [611, 716] on div "Save Inspection" at bounding box center [568, 710] width 104 height 15
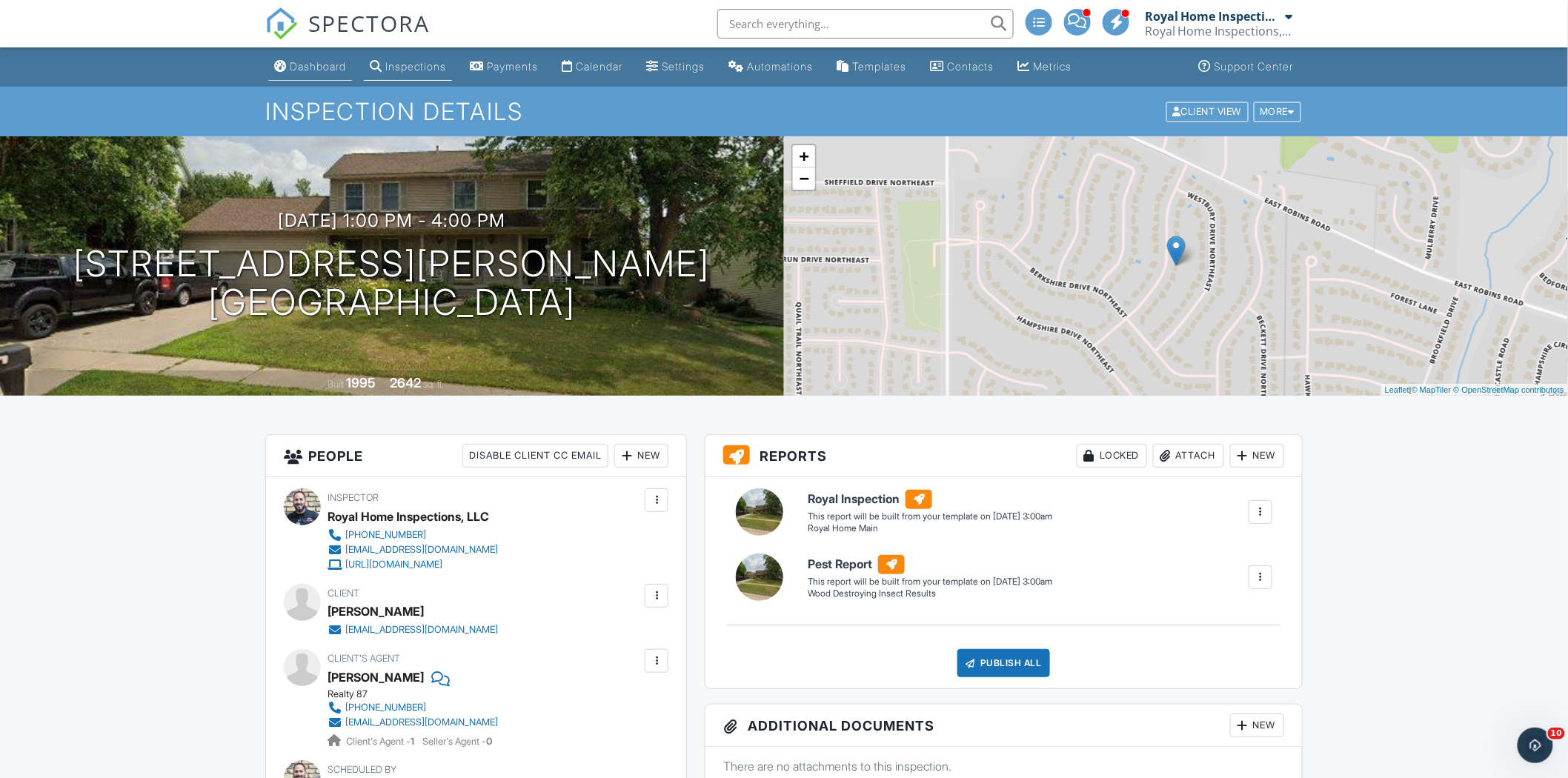
click at [297, 67] on div "Dashboard" at bounding box center [318, 66] width 56 height 12
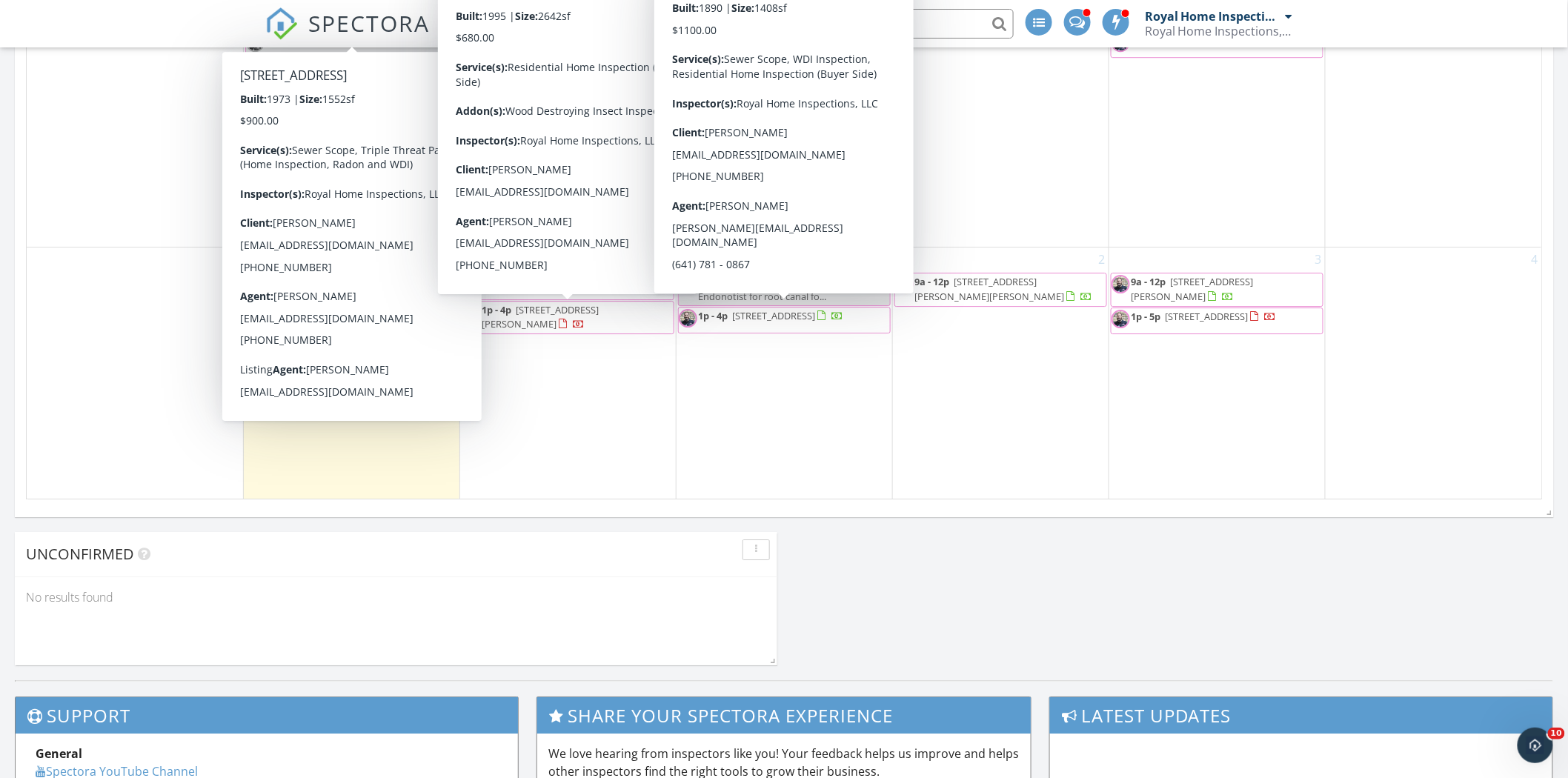
scroll to position [1728, 0]
